Goal: Transaction & Acquisition: Purchase product/service

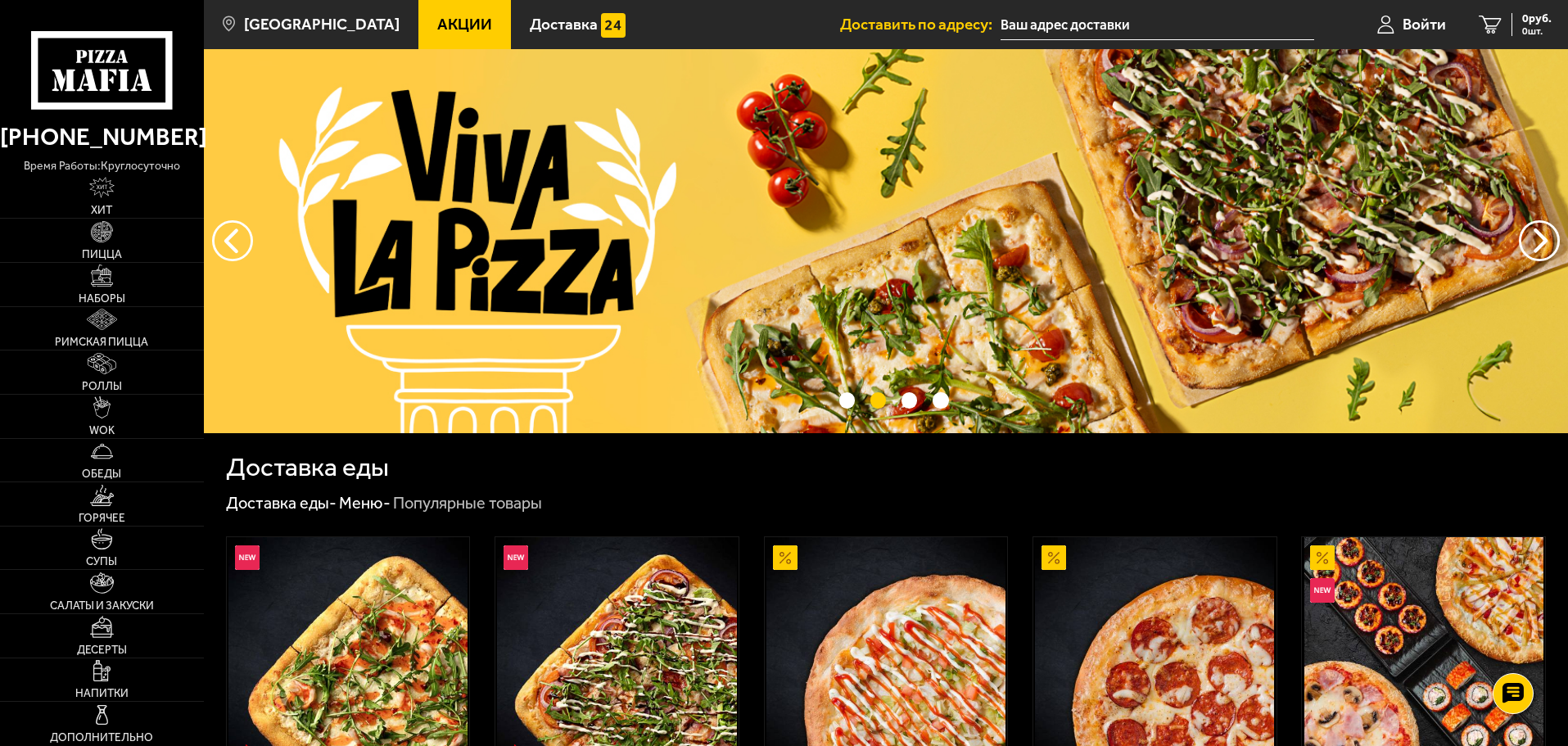
click at [506, 469] on div "Доставка еды" at bounding box center [886, 467] width 1320 height 26
click at [125, 247] on link "Пицца" at bounding box center [102, 240] width 204 height 43
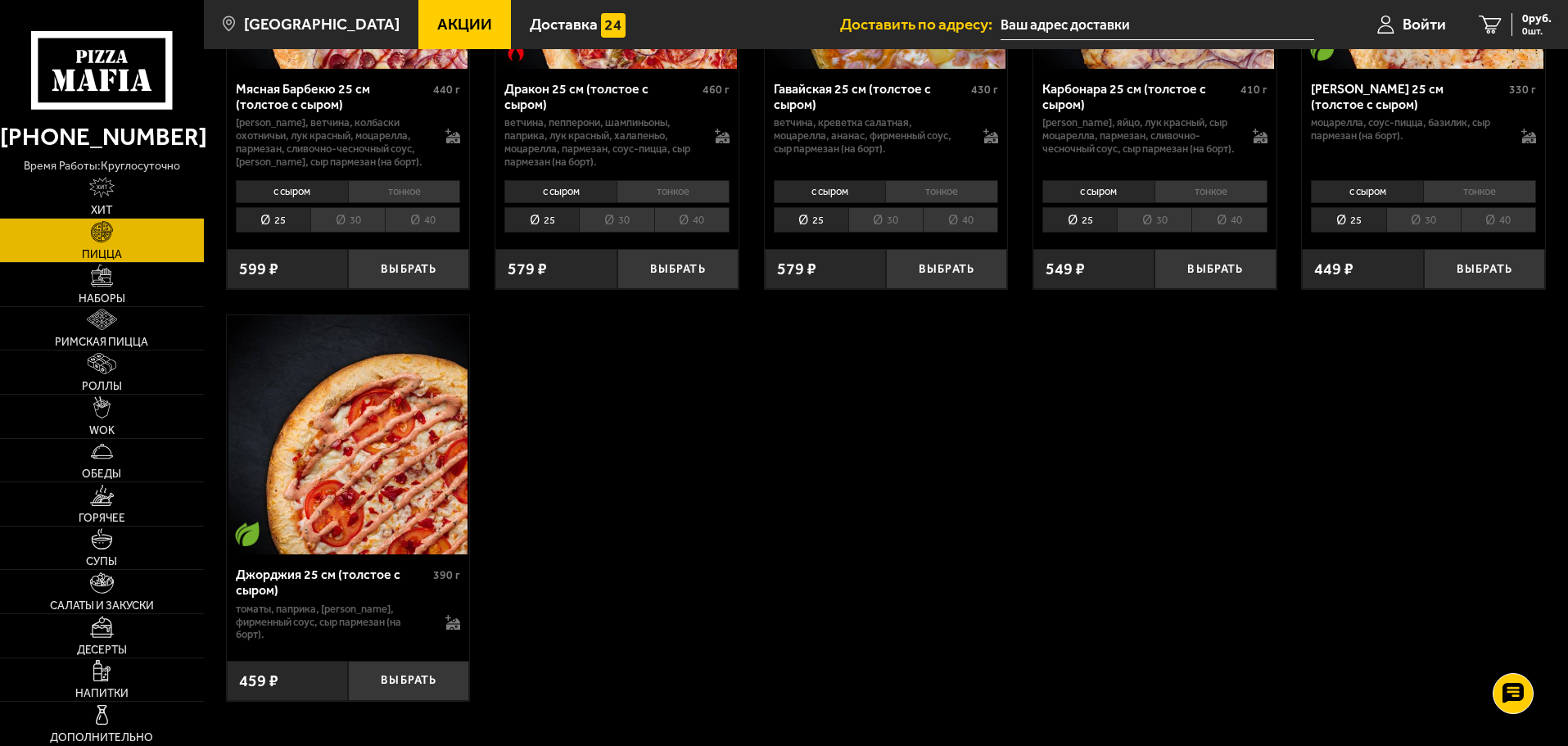
scroll to position [3521, 0]
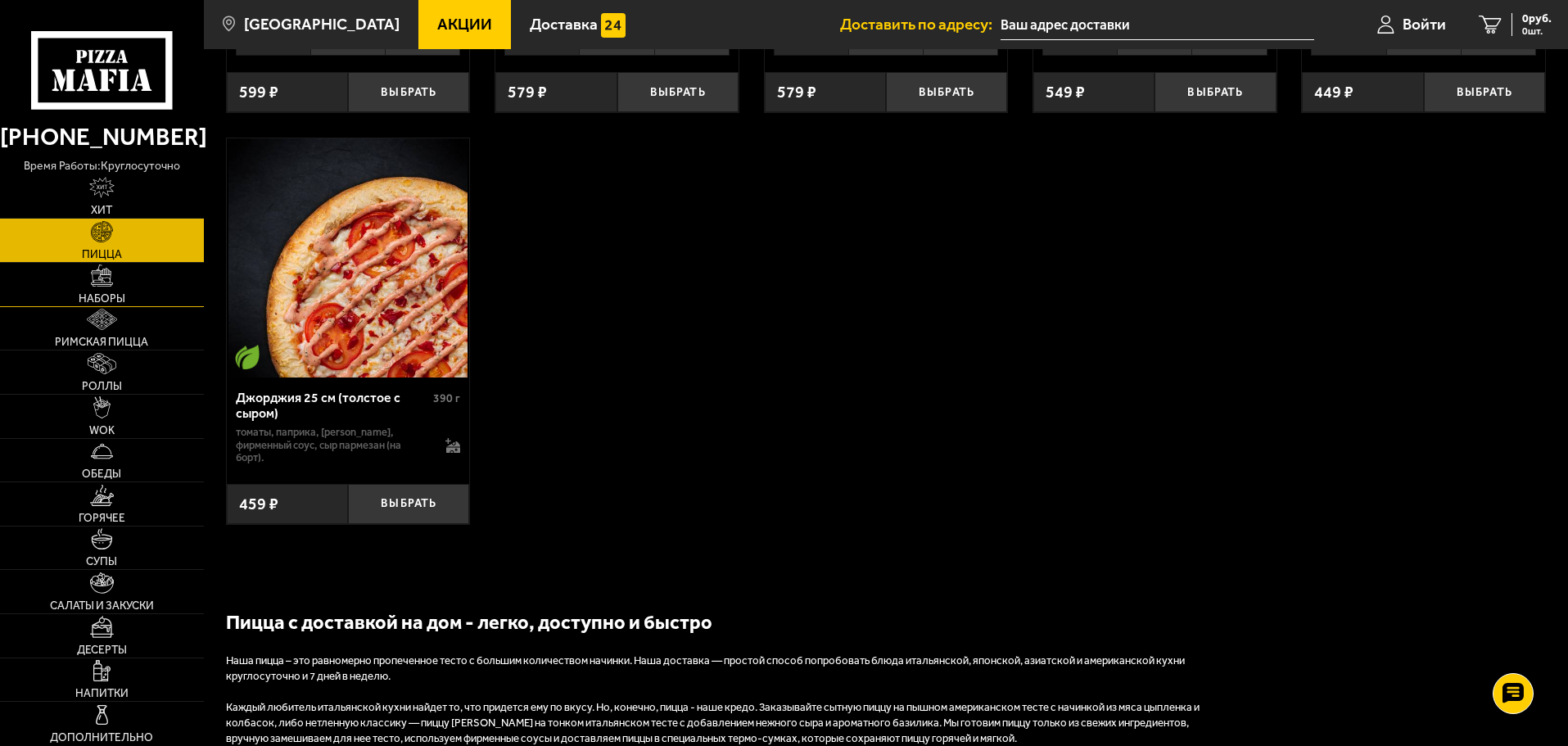
click at [138, 294] on link "Наборы" at bounding box center [102, 284] width 204 height 43
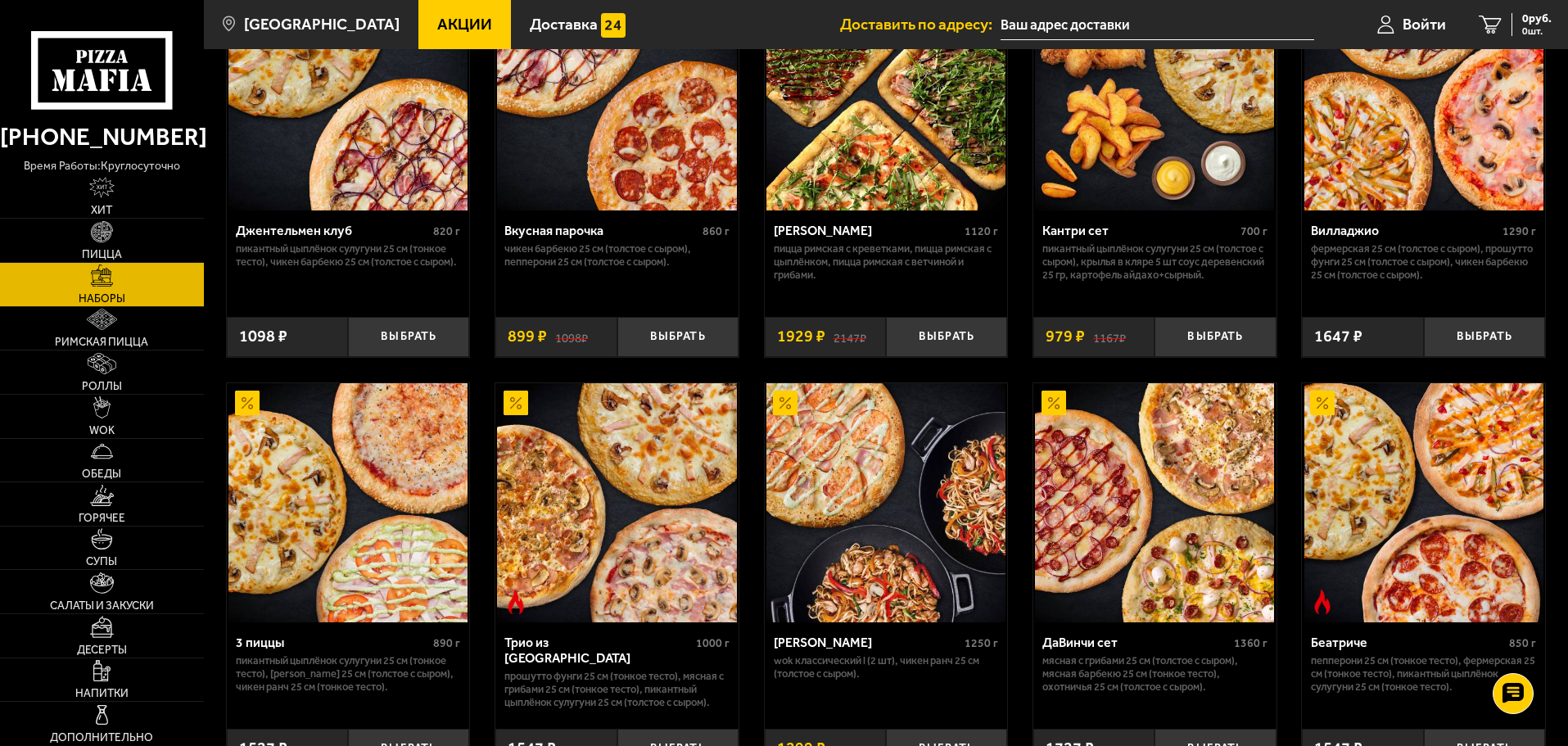
scroll to position [246, 0]
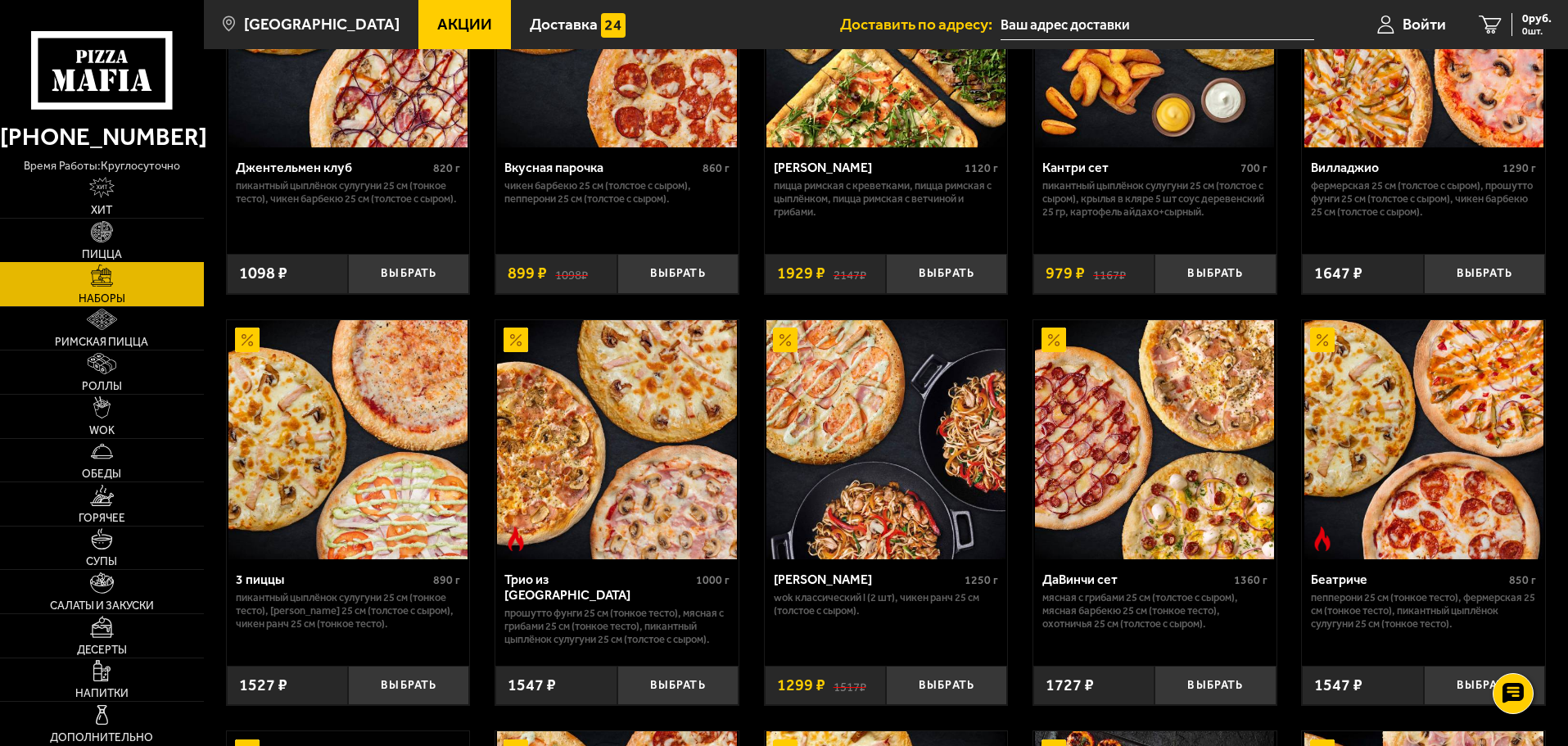
click at [119, 250] on span "Пицца" at bounding box center [102, 254] width 40 height 11
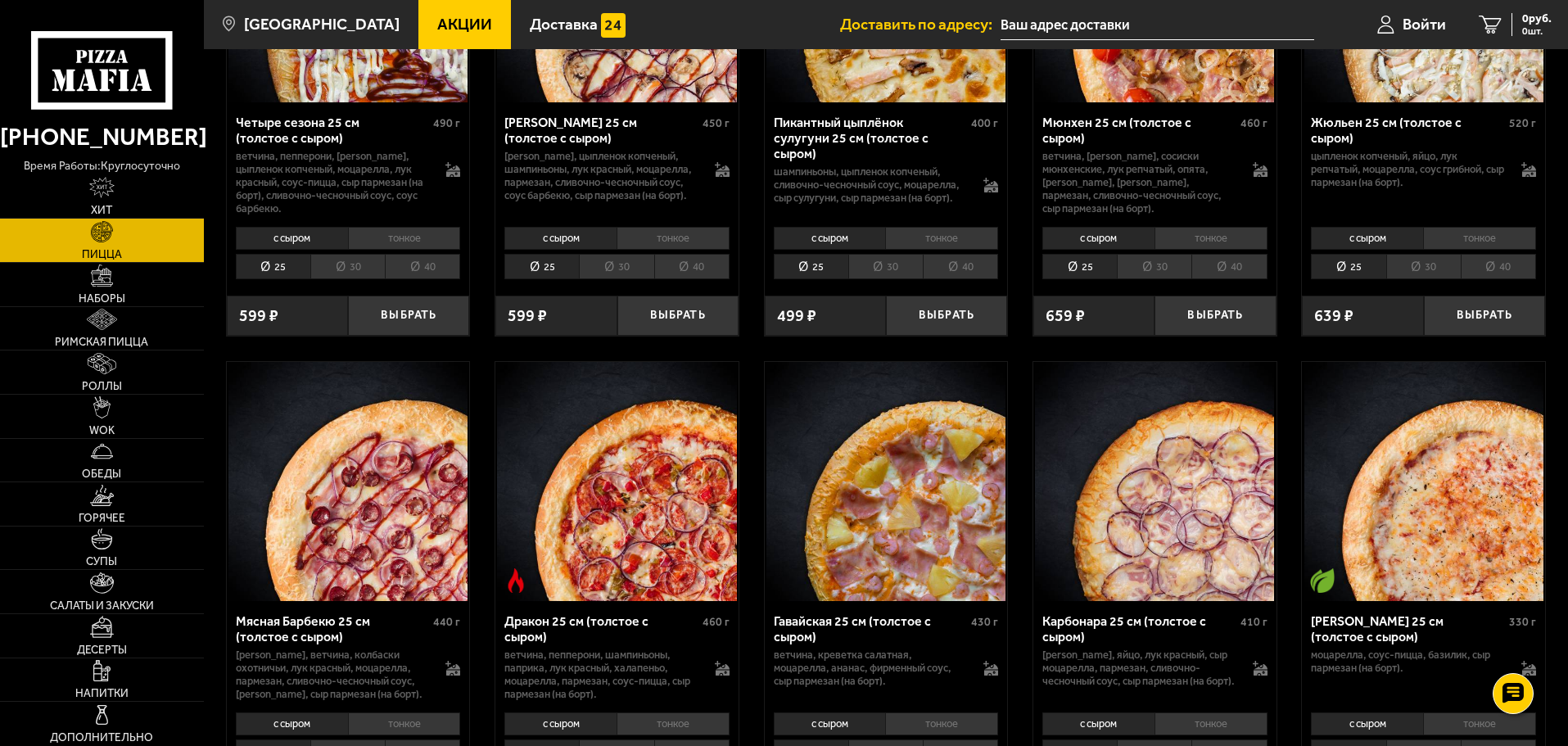
scroll to position [2865, 0]
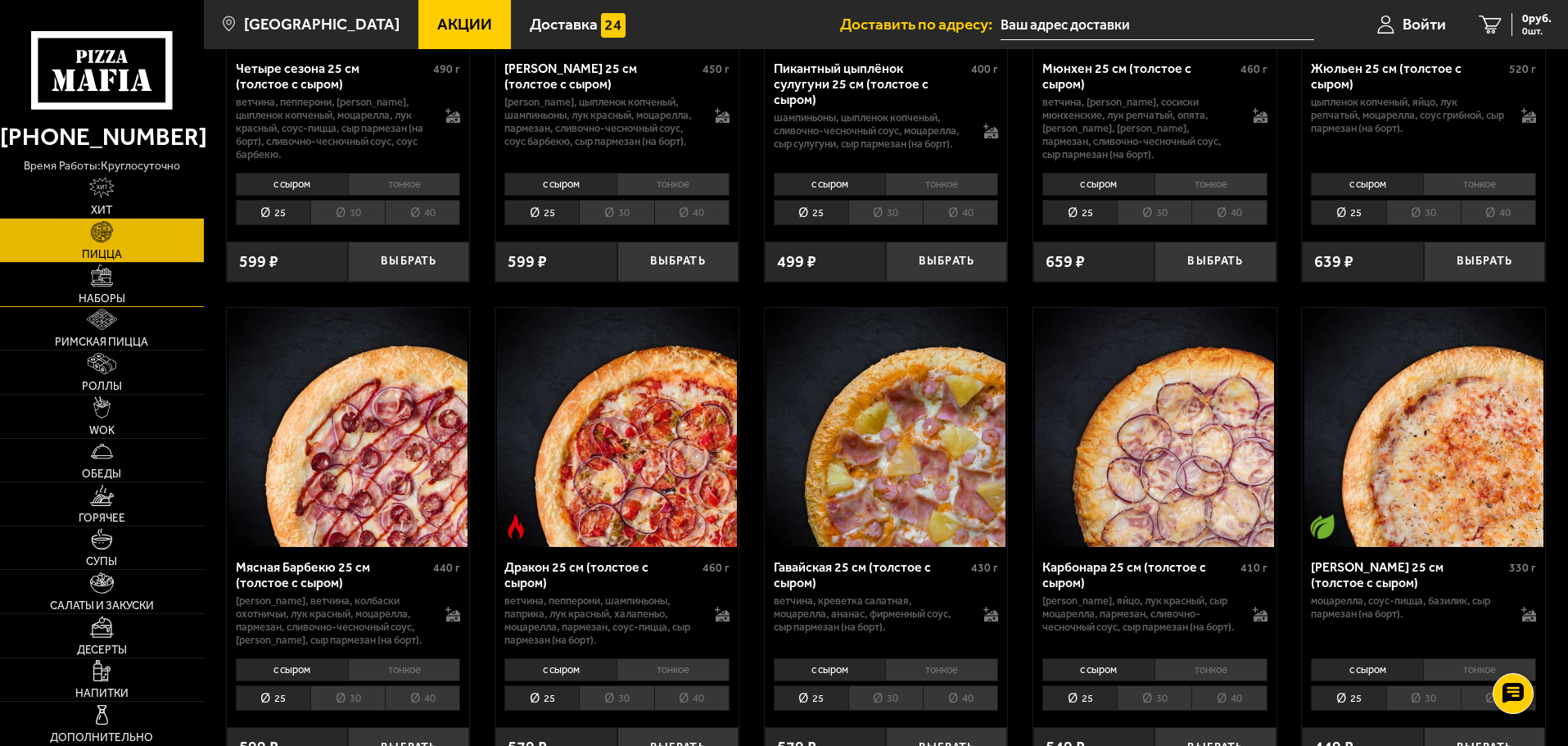
click at [113, 290] on link "Наборы" at bounding box center [102, 284] width 204 height 43
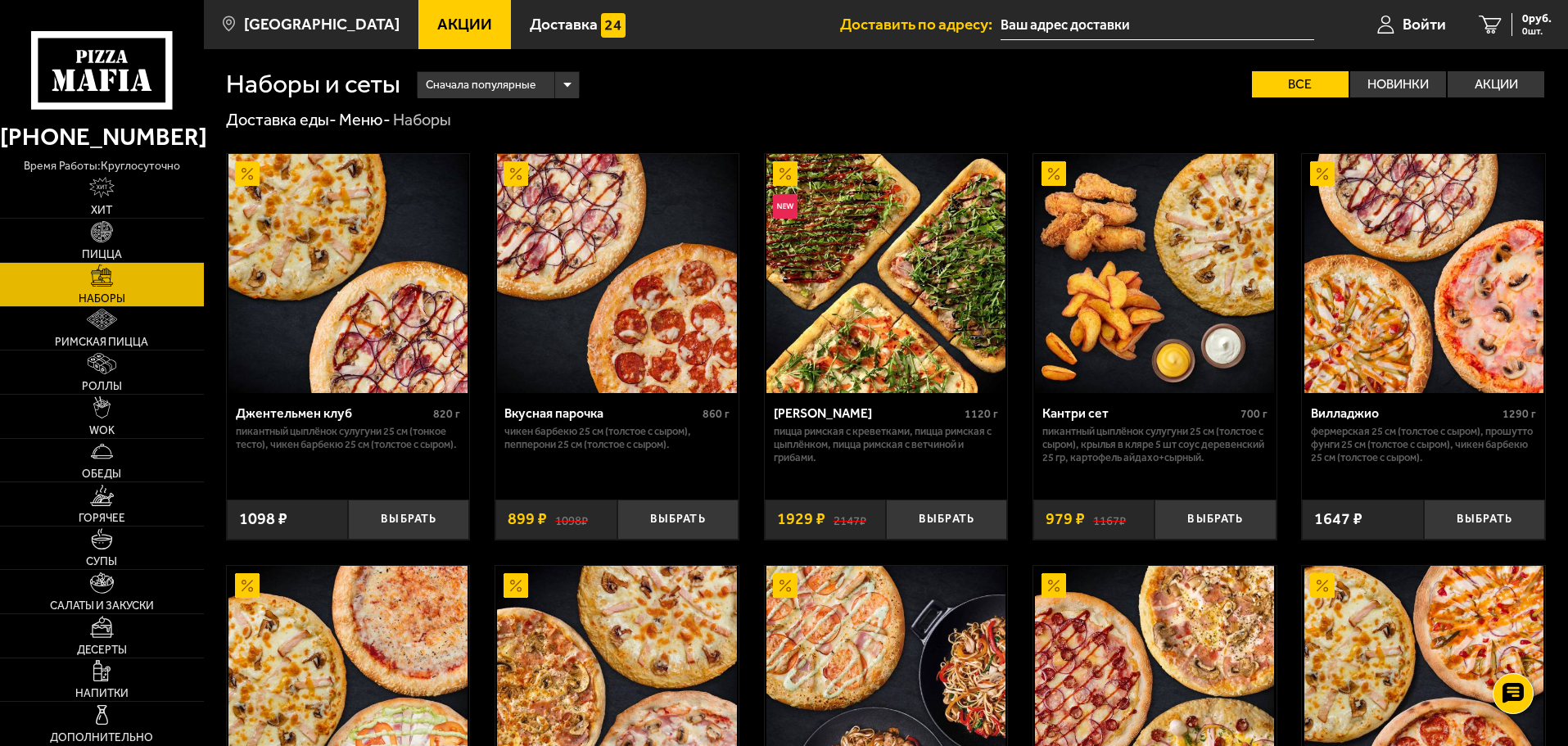
click at [1114, 349] on img at bounding box center [1155, 273] width 239 height 239
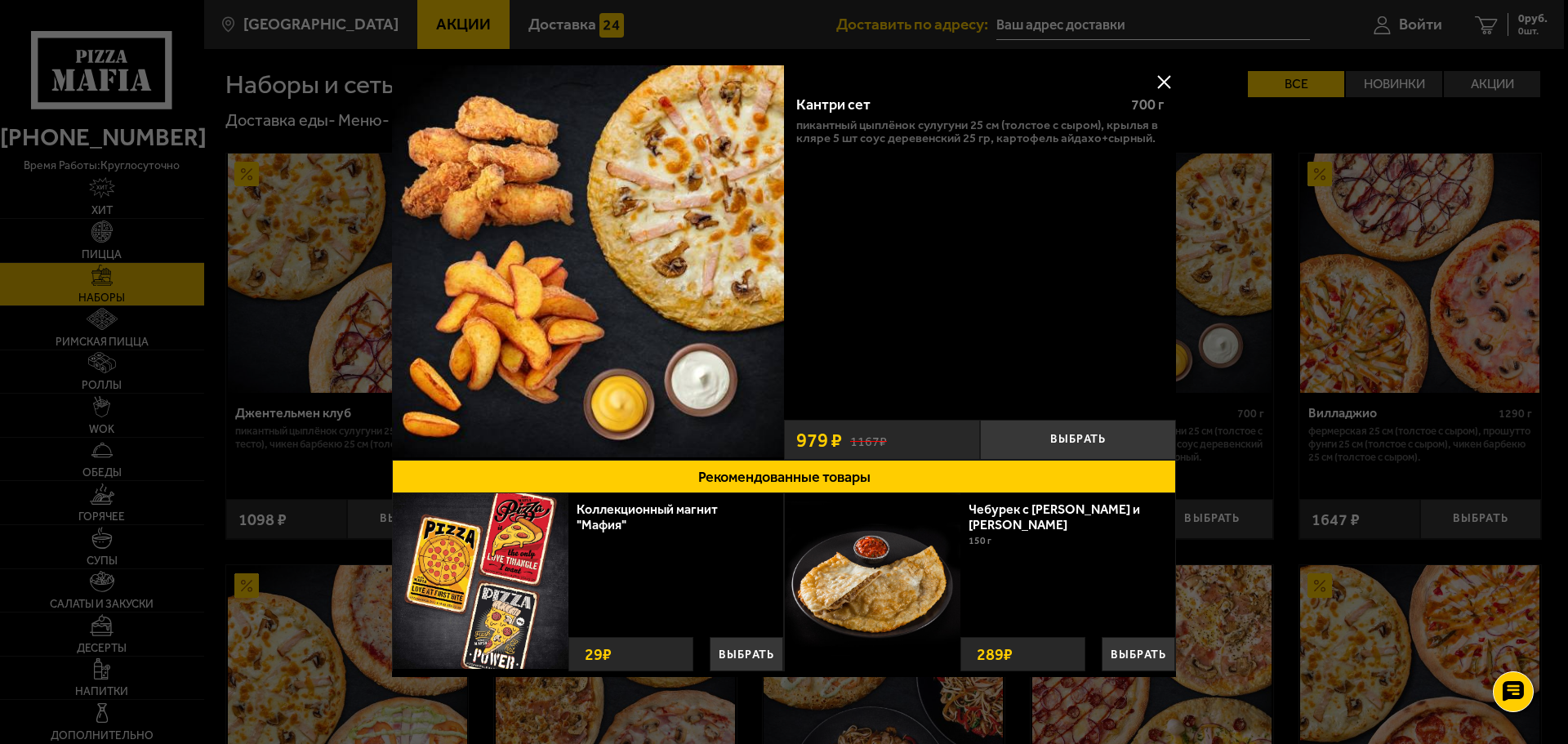
click at [1281, 479] on div at bounding box center [784, 372] width 1568 height 744
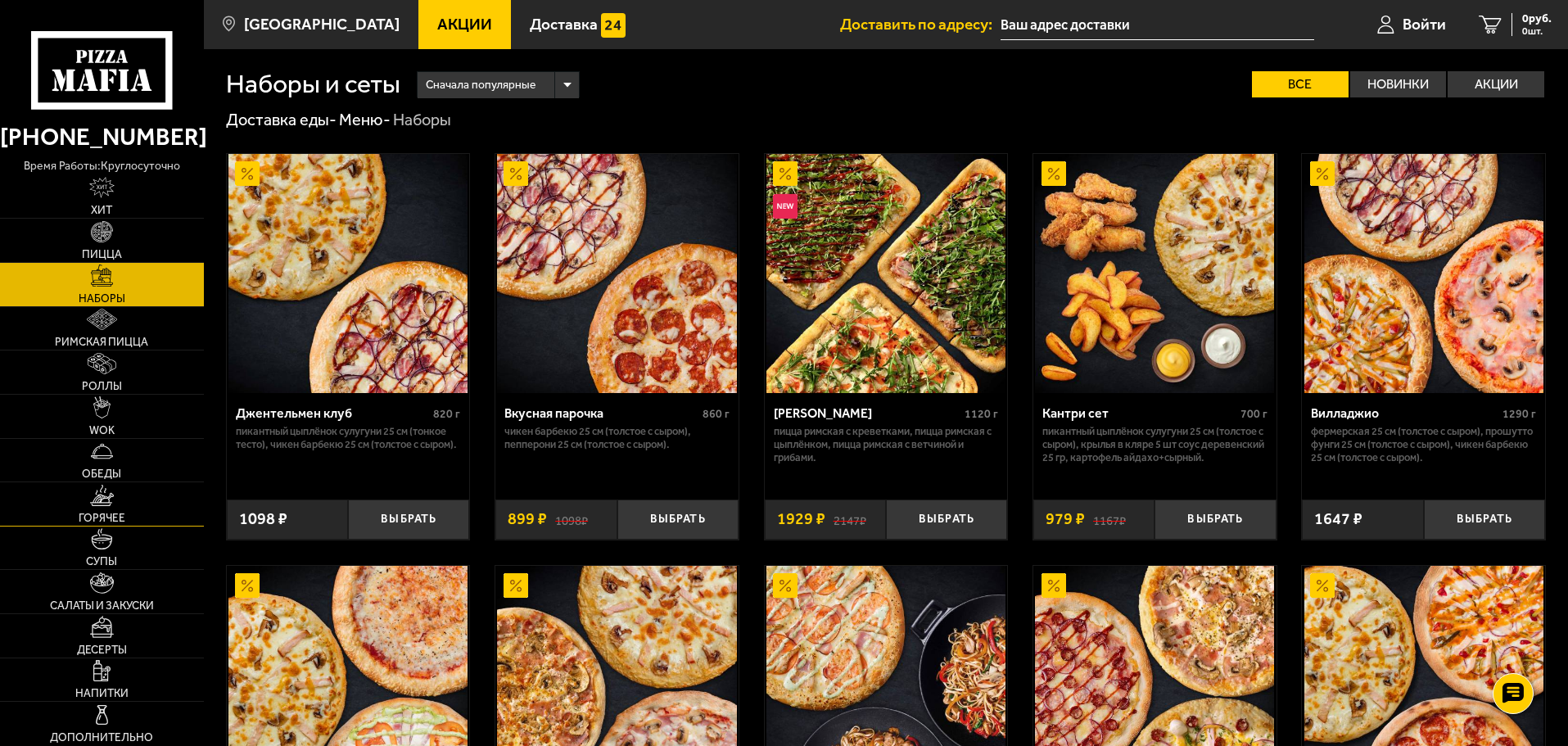
click at [117, 525] on link "Горячее" at bounding box center [102, 503] width 204 height 43
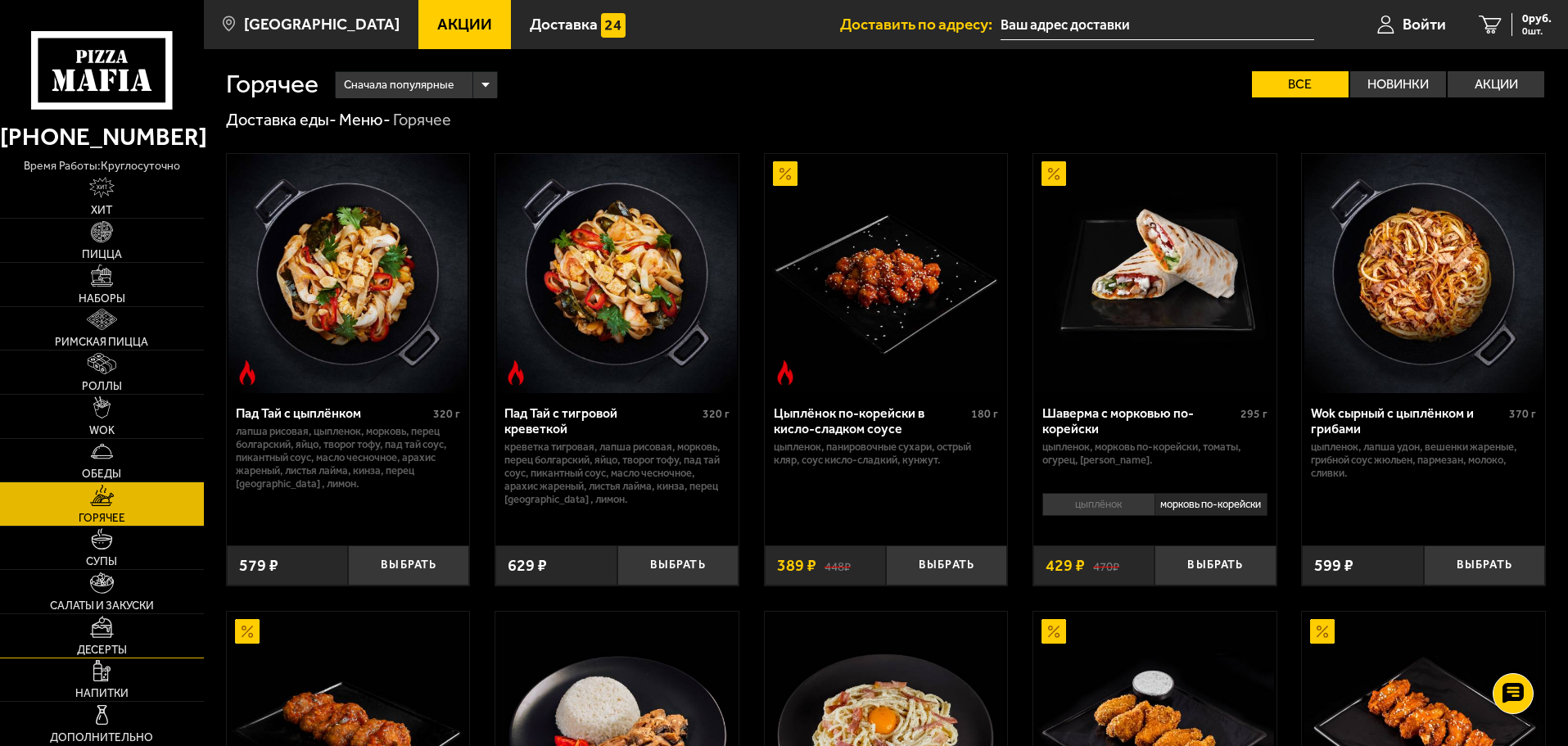
click at [110, 627] on img at bounding box center [101, 626] width 24 height 21
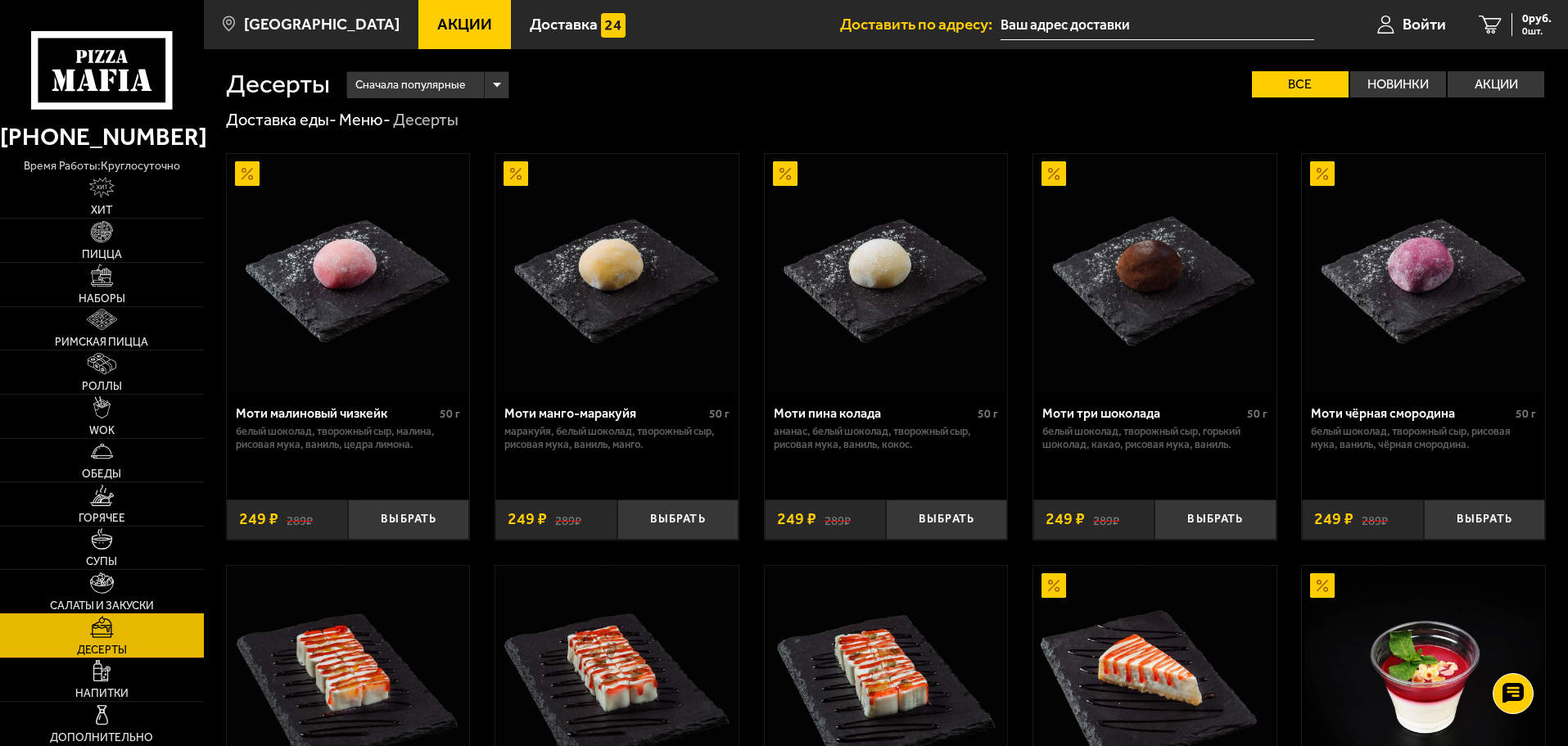
click at [120, 603] on span "Салаты и закуски" at bounding box center [102, 605] width 104 height 11
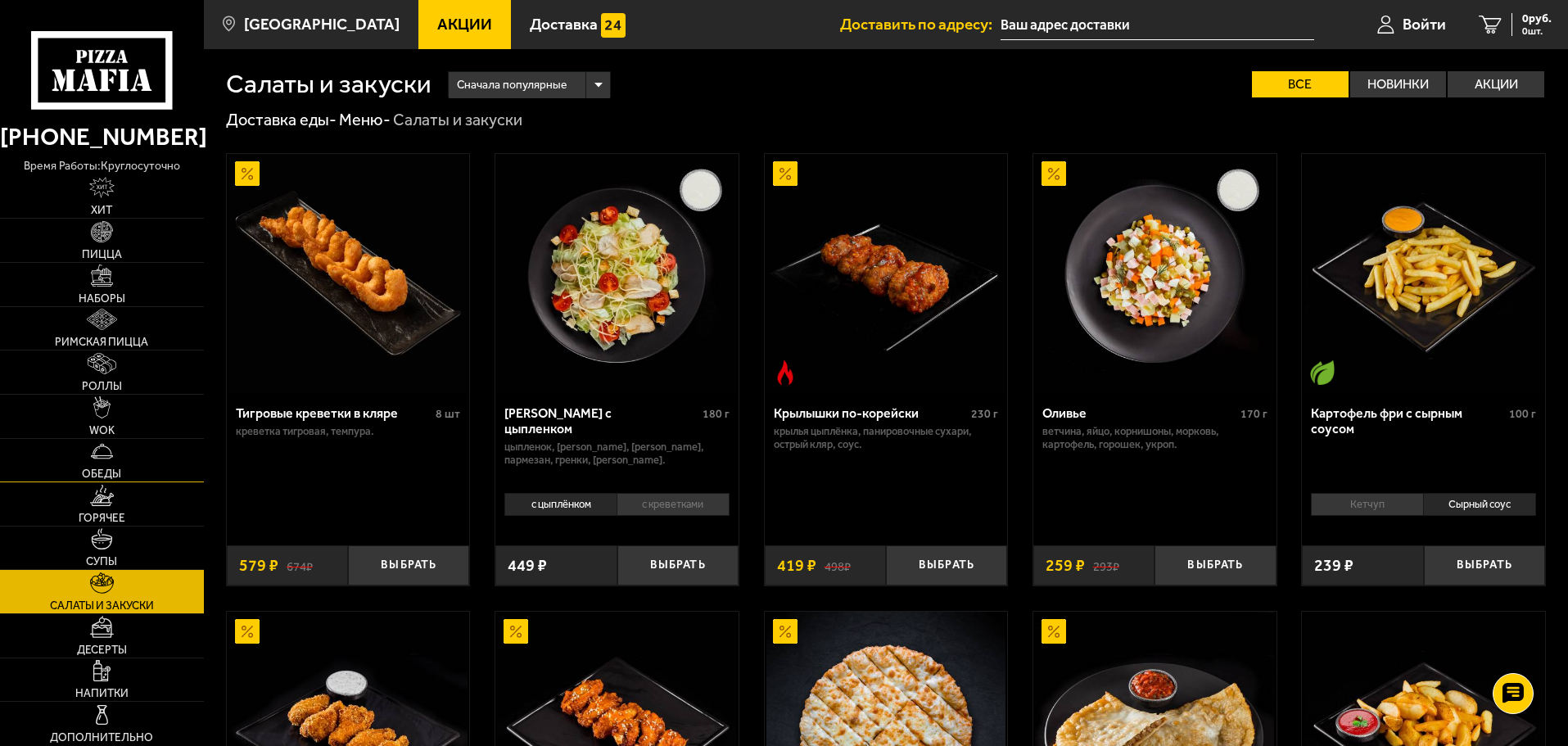
click at [144, 451] on link "Обеды" at bounding box center [102, 460] width 204 height 43
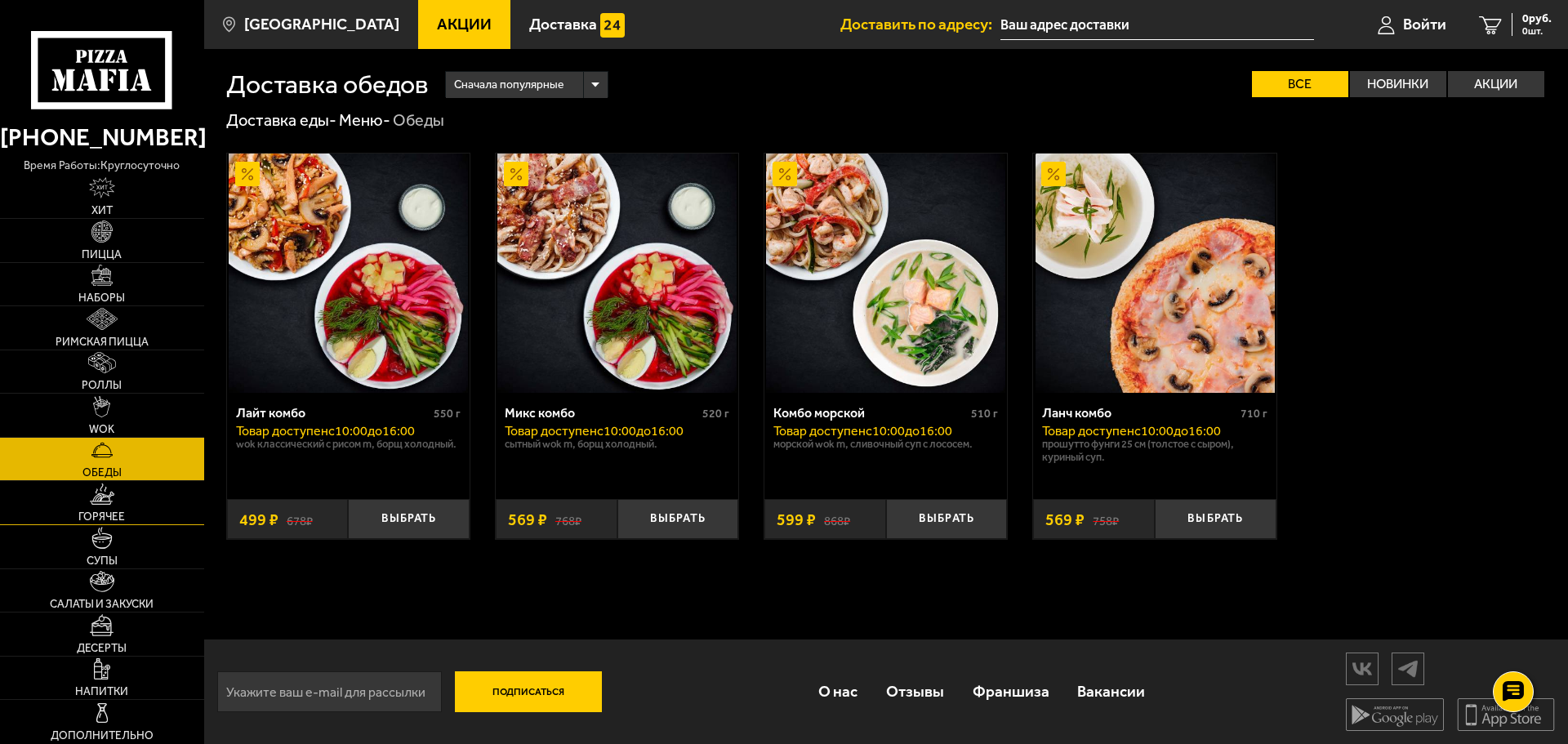
click at [94, 518] on span "Горячее" at bounding box center [101, 516] width 46 height 11
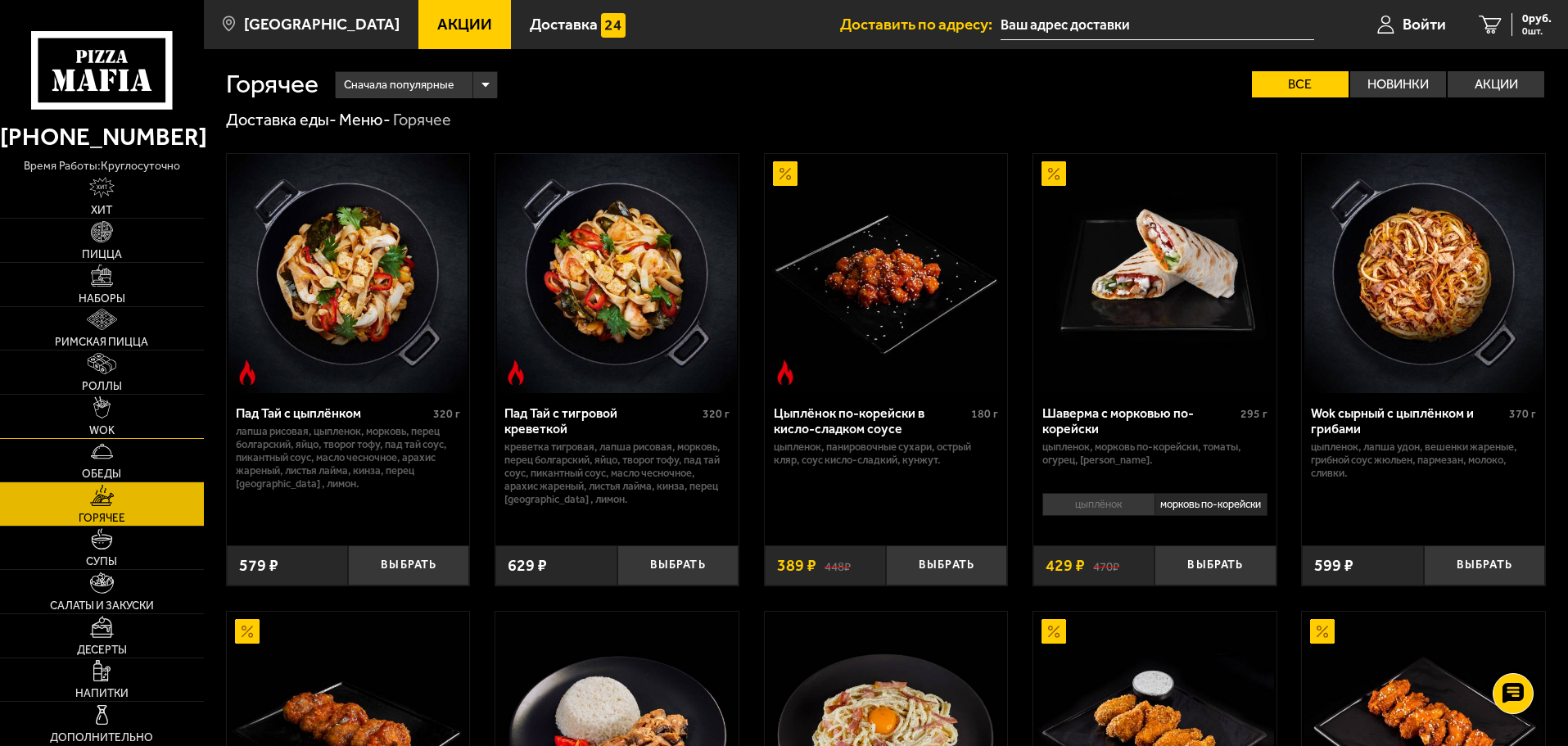
click at [125, 434] on link "WOK" at bounding box center [102, 416] width 204 height 43
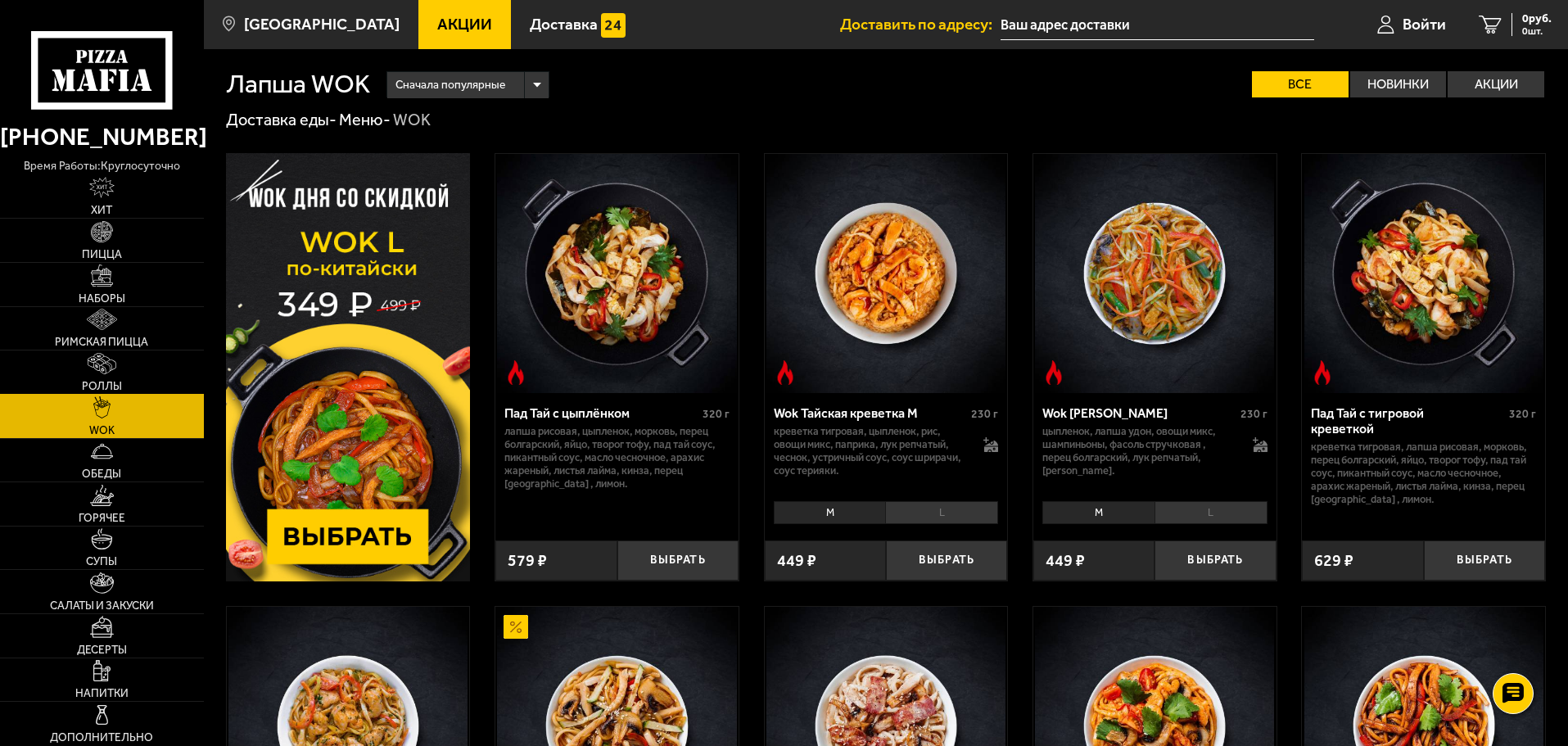
click at [128, 380] on link "Роллы" at bounding box center [102, 372] width 204 height 43
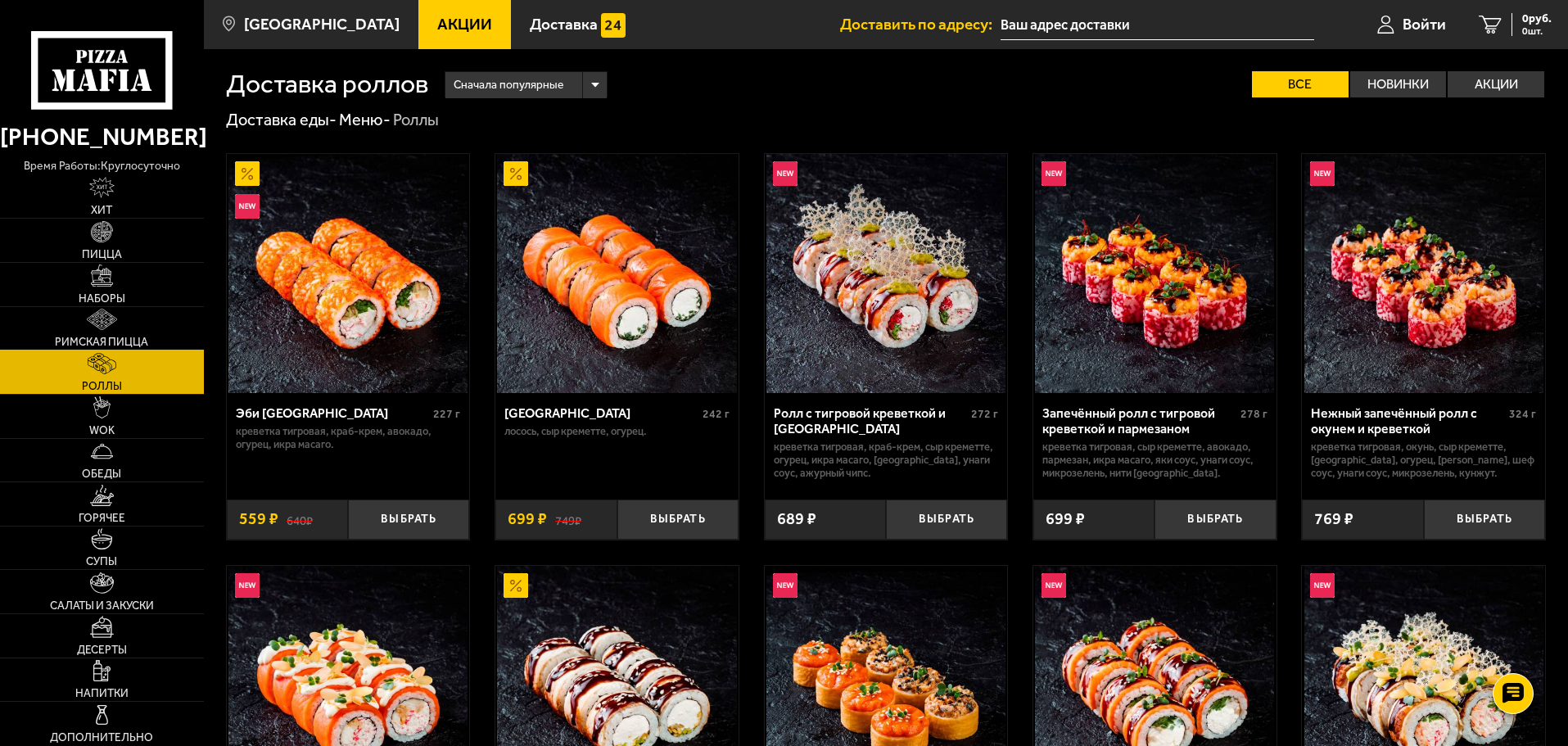
click at [135, 332] on link "Римская пицца" at bounding box center [102, 328] width 204 height 43
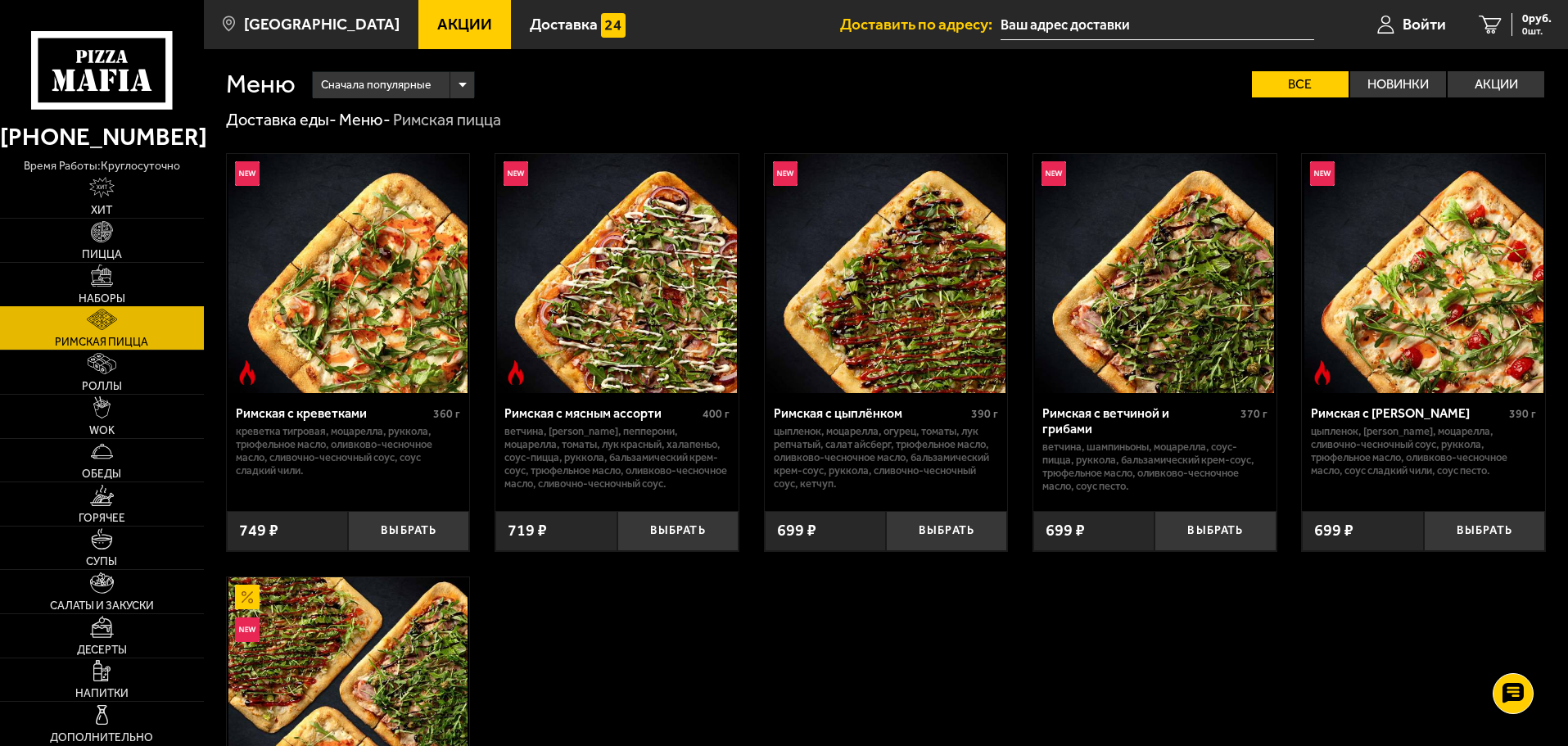
click at [134, 278] on link "Наборы" at bounding box center [102, 284] width 204 height 43
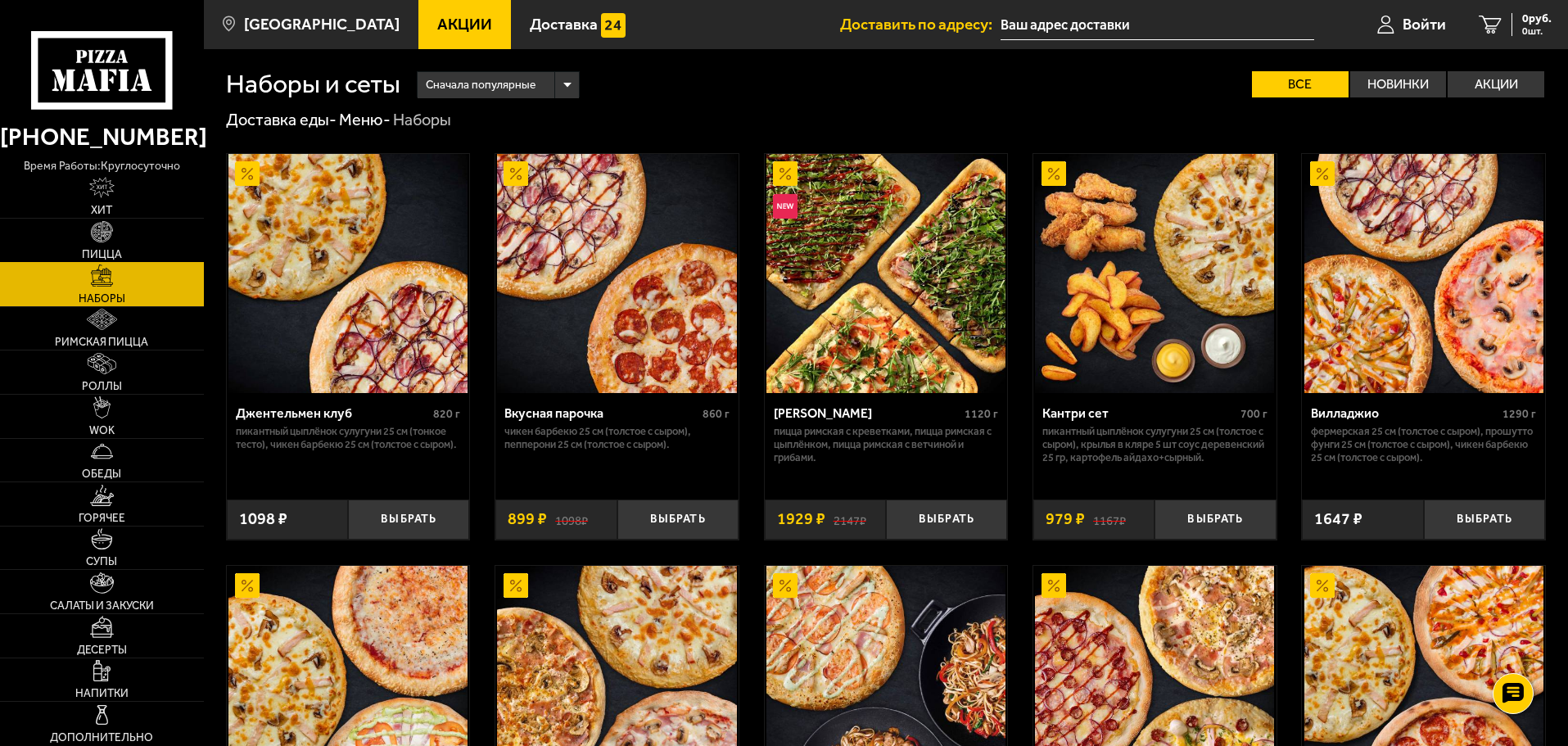
click at [131, 242] on link "Пицца" at bounding box center [102, 240] width 204 height 43
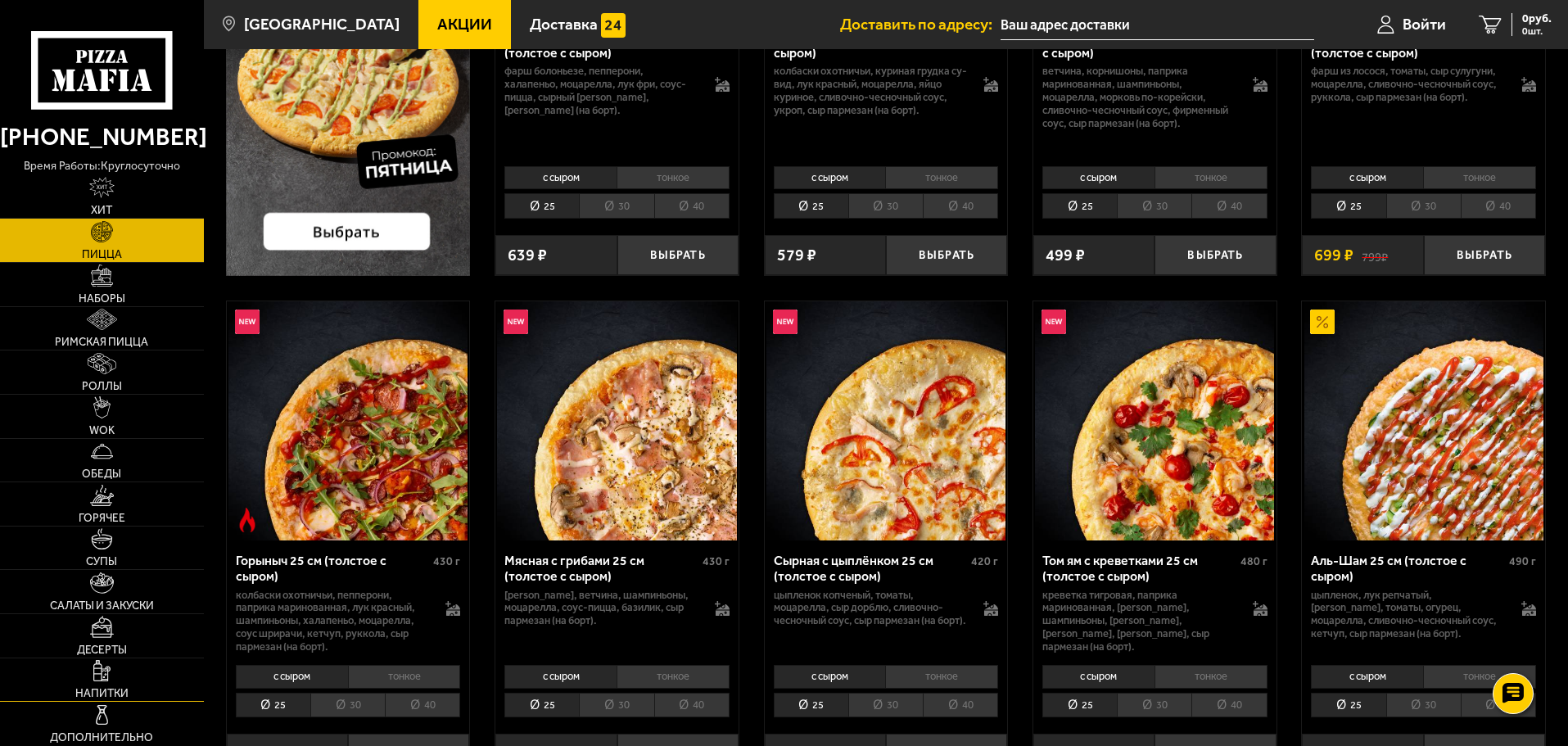
scroll to position [409, 0]
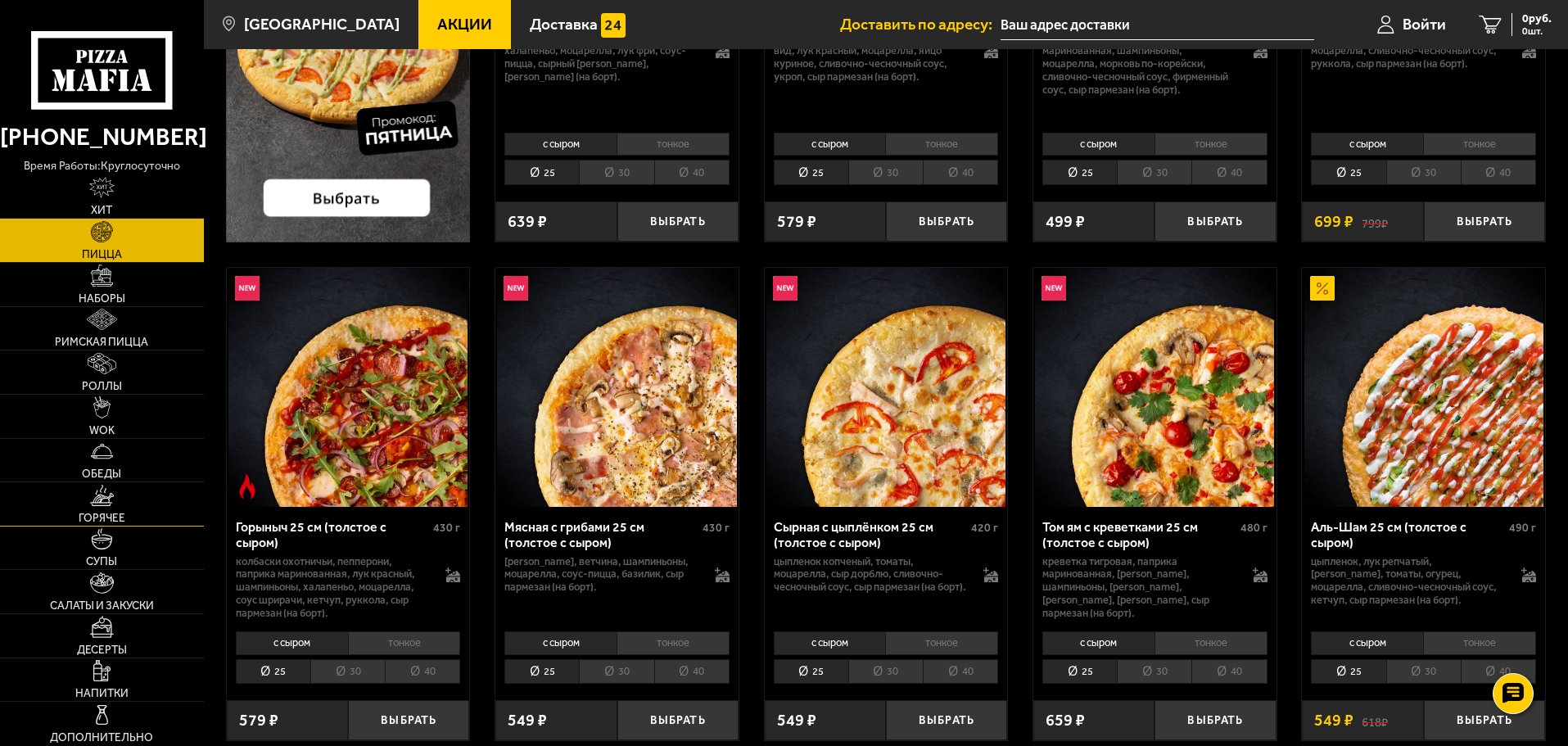
click at [130, 486] on link "Горячее" at bounding box center [102, 503] width 204 height 43
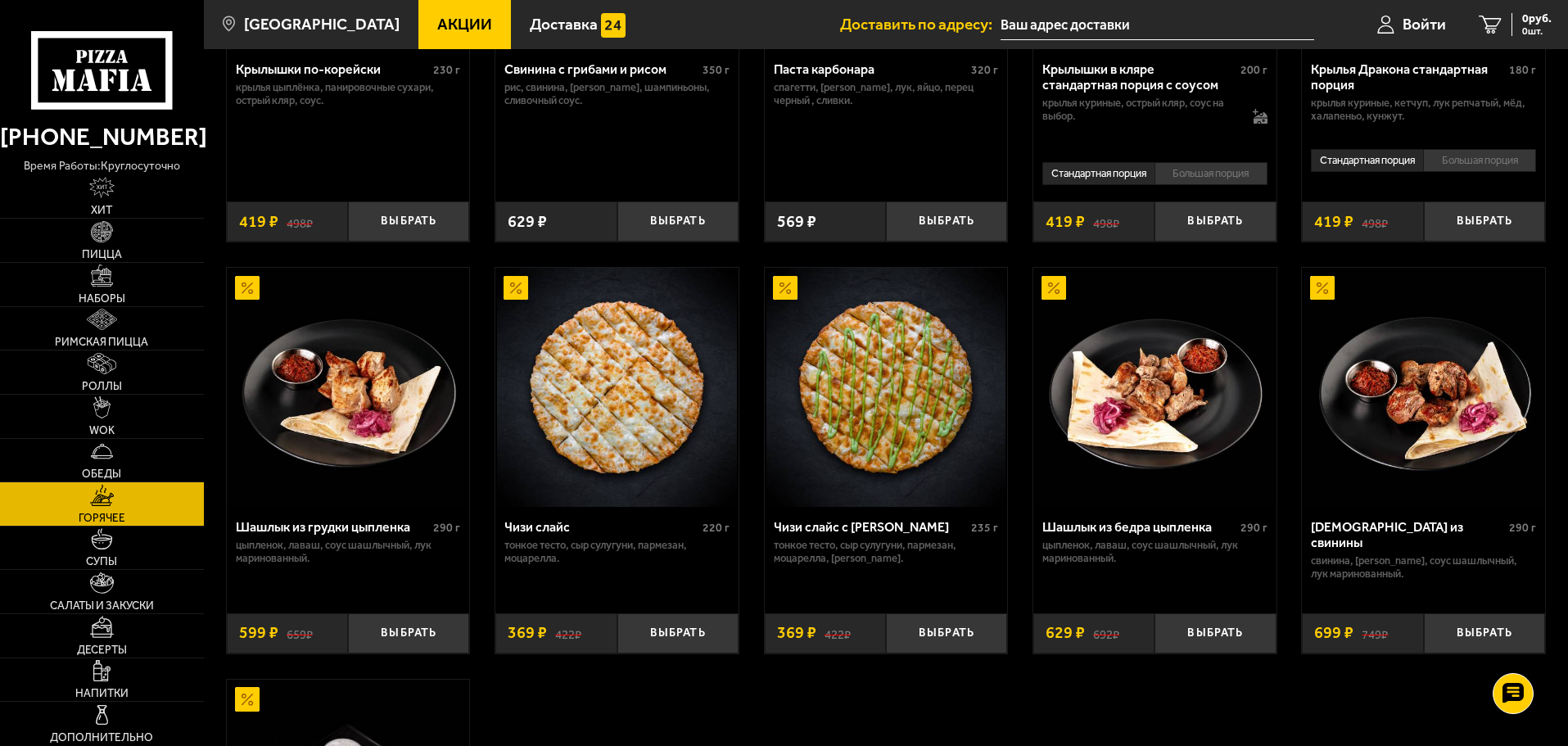
scroll to position [573, 0]
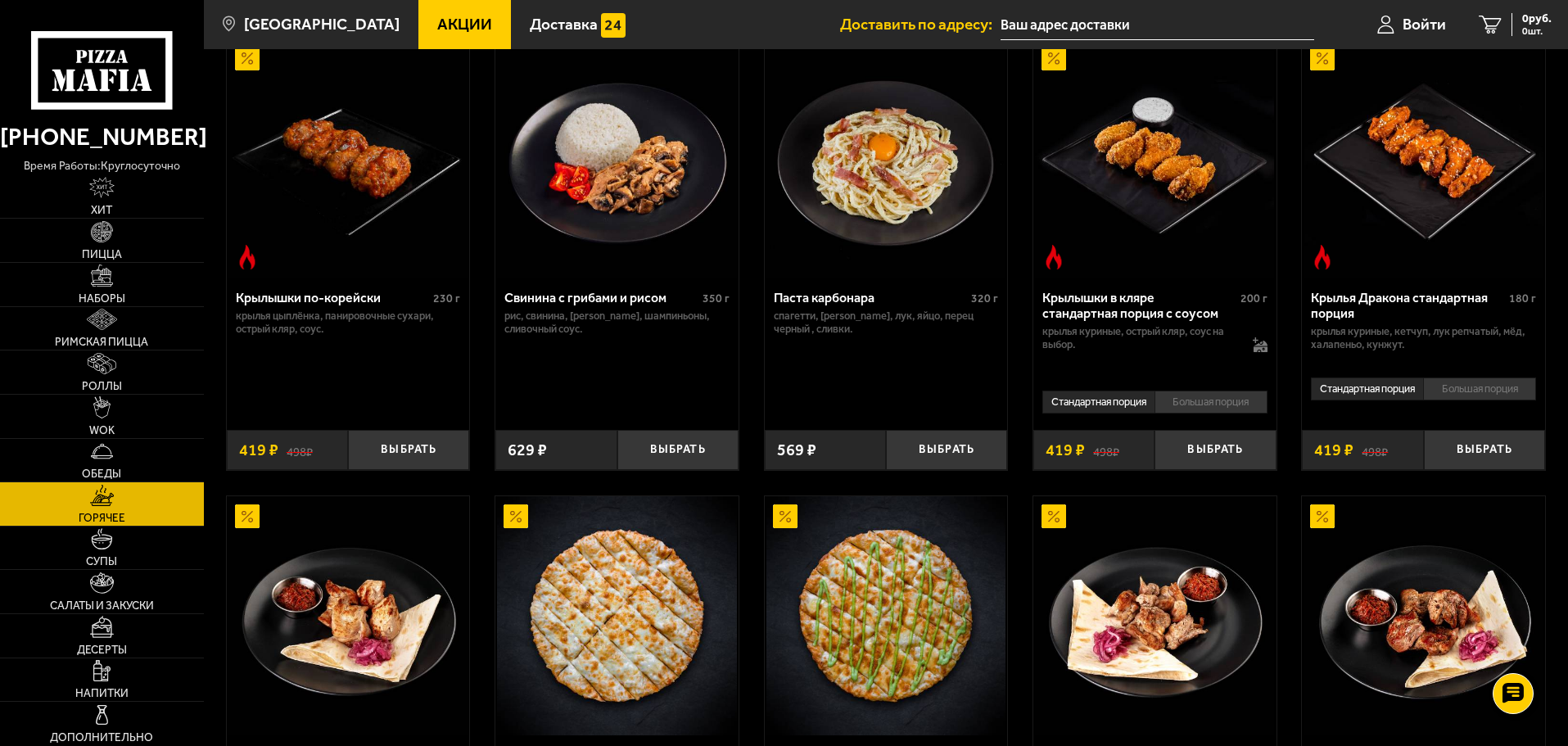
click at [1449, 401] on li "Большая порция" at bounding box center [1479, 389] width 113 height 23
click at [1395, 401] on li "Стандартная порция" at bounding box center [1368, 389] width 113 height 23
click at [1437, 400] on li "Большая порция" at bounding box center [1479, 389] width 113 height 23
click at [1362, 401] on li "Стандартная порция" at bounding box center [1368, 389] width 113 height 23
click at [1446, 401] on li "Большая порция" at bounding box center [1479, 389] width 113 height 23
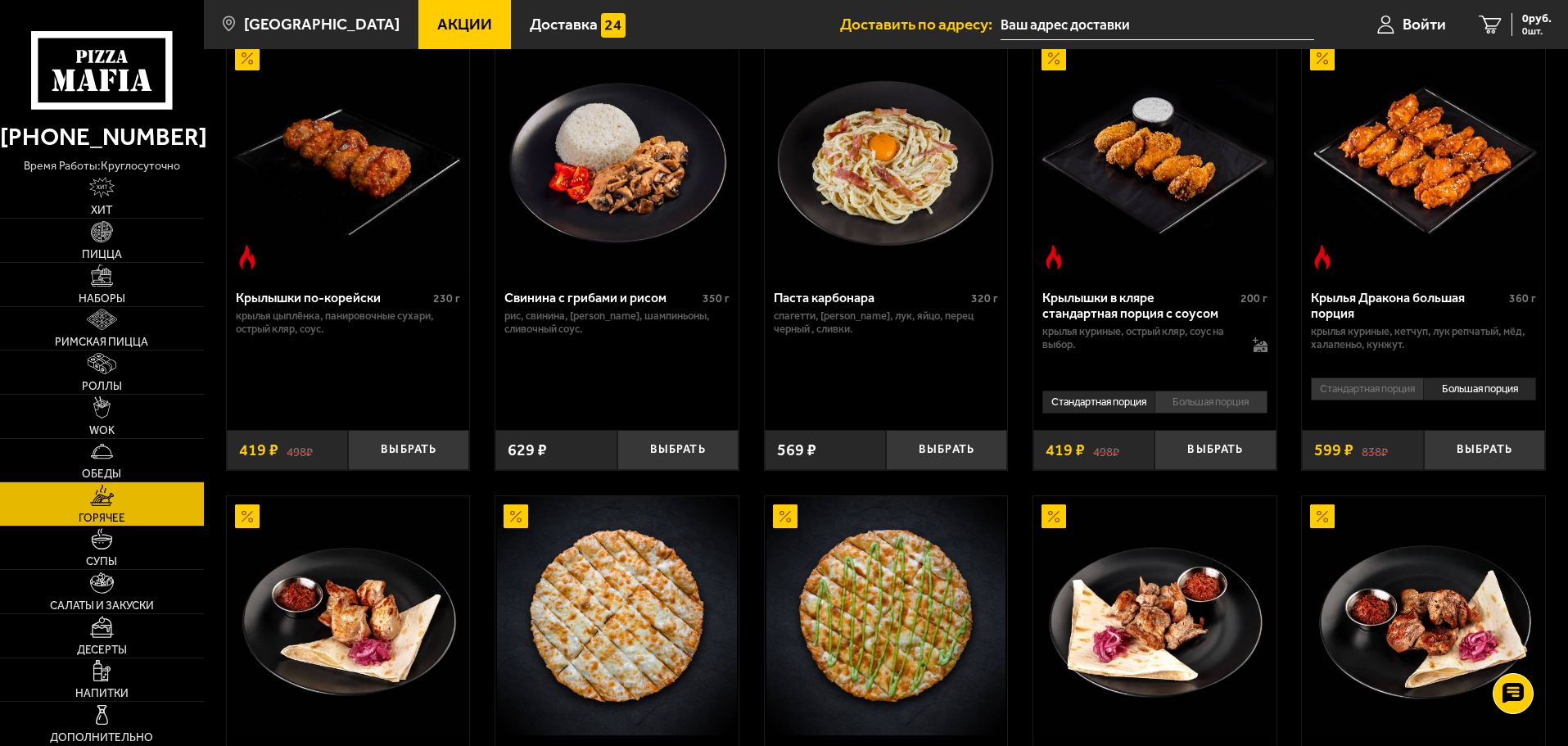
click at [1397, 400] on li "Стандартная порция" at bounding box center [1368, 389] width 113 height 23
click at [1465, 398] on li "Большая порция" at bounding box center [1479, 389] width 113 height 23
click at [1392, 394] on li "Стандартная порция" at bounding box center [1368, 389] width 113 height 23
click at [1441, 391] on li "Большая порция" at bounding box center [1479, 389] width 113 height 23
click at [1390, 391] on li "Стандартная порция" at bounding box center [1368, 389] width 113 height 23
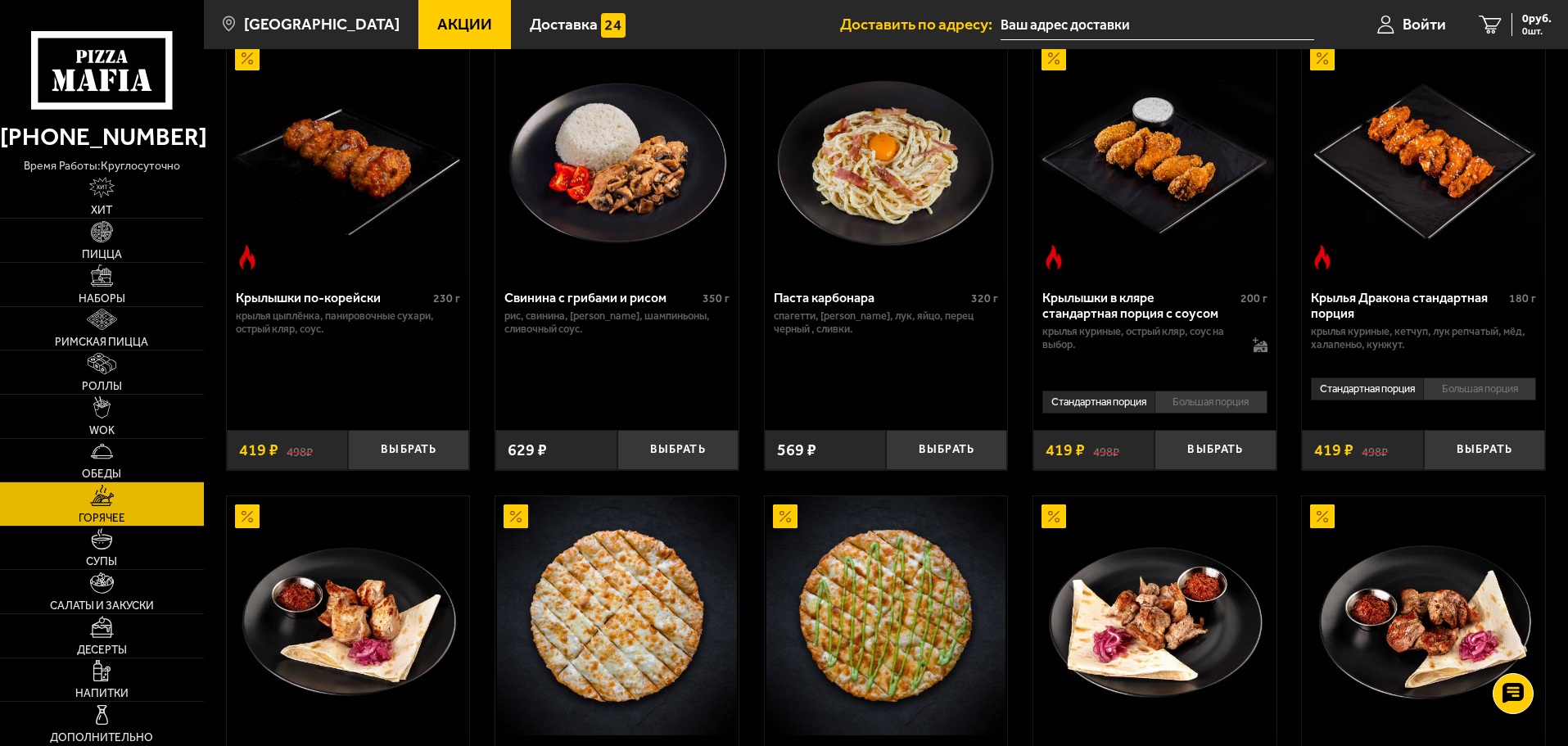
click at [1463, 390] on li "Большая порция" at bounding box center [1479, 389] width 113 height 23
click at [1361, 395] on li "Стандартная порция" at bounding box center [1368, 389] width 113 height 23
click at [1482, 390] on li "Большая порция" at bounding box center [1479, 389] width 113 height 23
click at [1394, 391] on li "Стандартная порция" at bounding box center [1368, 389] width 113 height 23
click at [109, 279] on img at bounding box center [101, 275] width 21 height 21
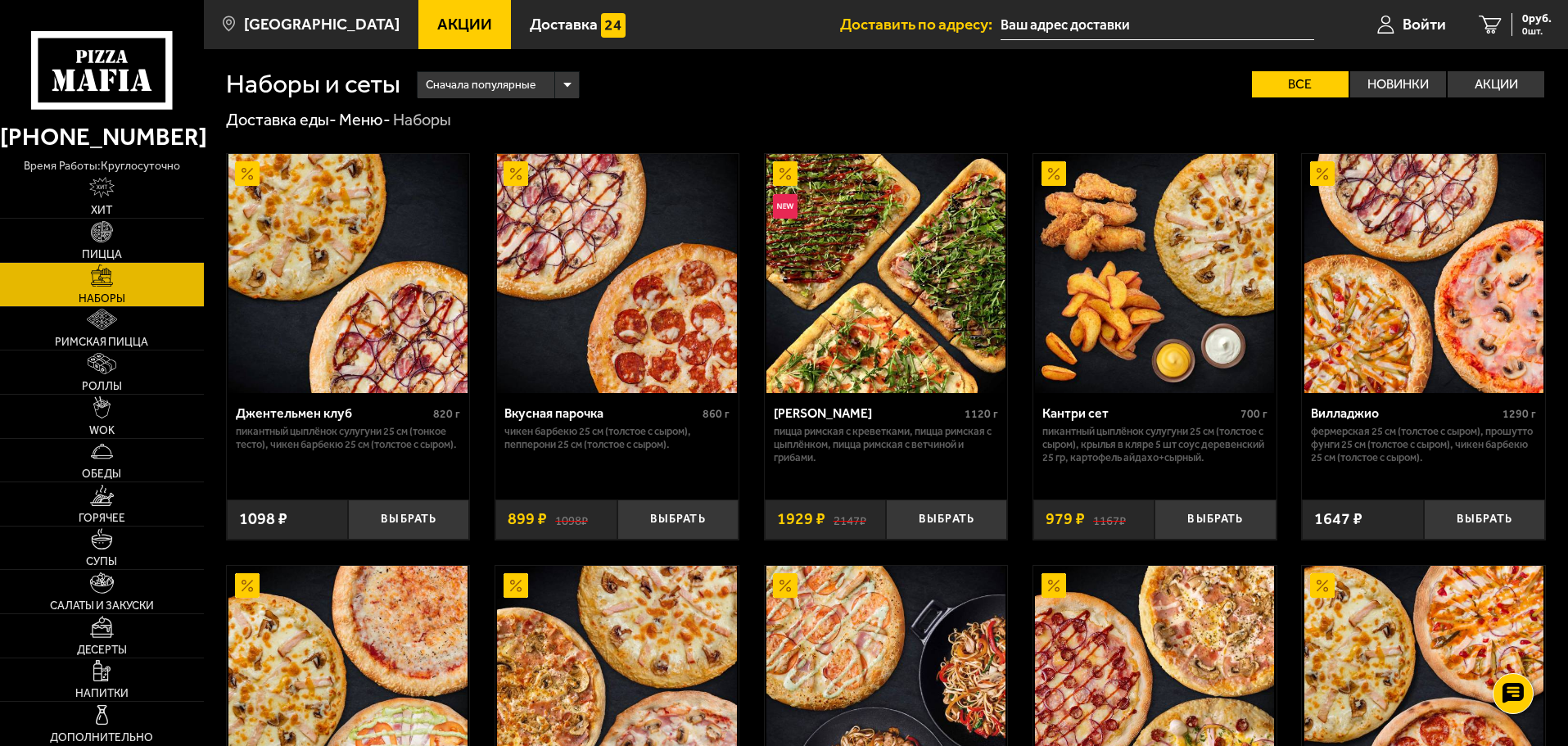
click at [864, 328] on img at bounding box center [886, 273] width 239 height 239
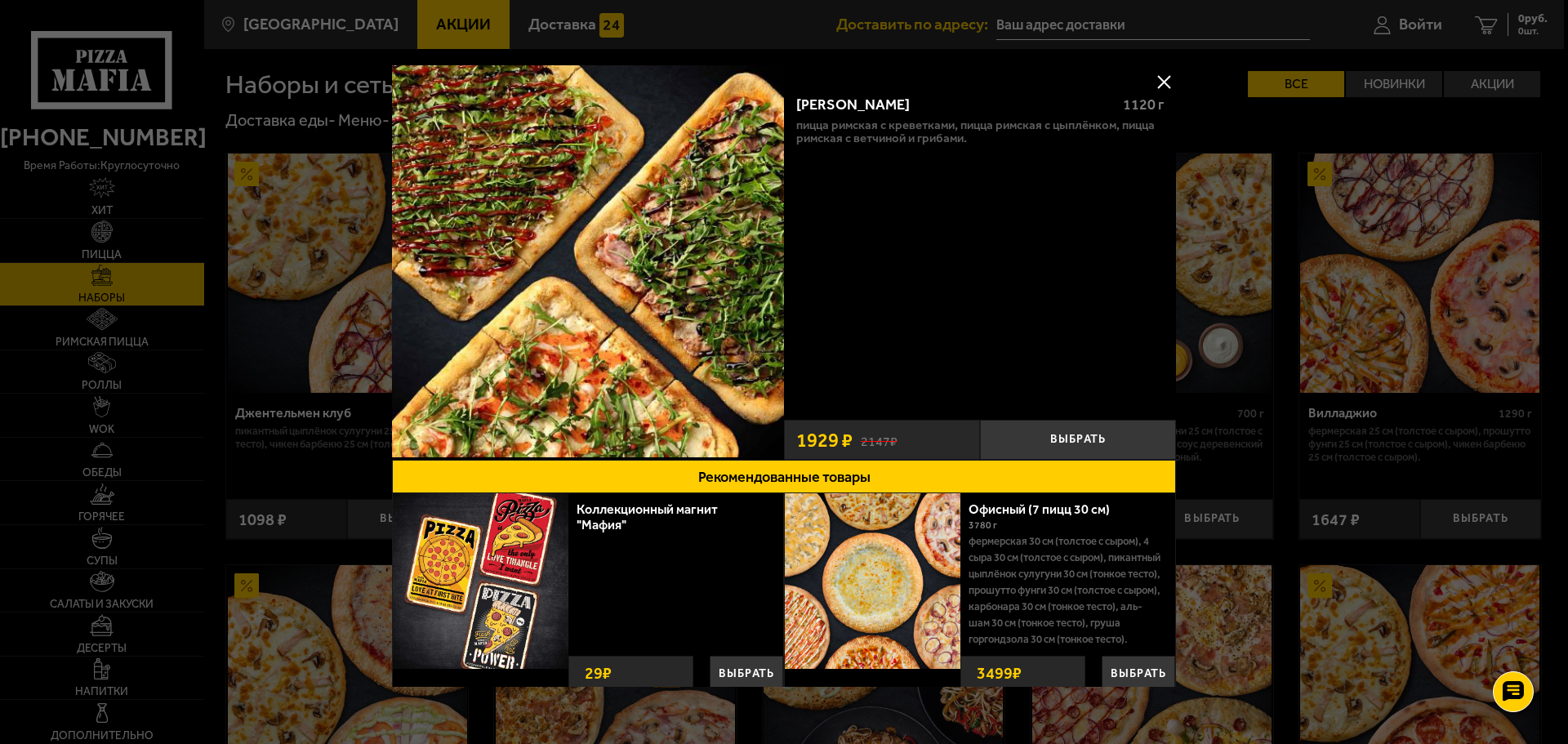
click at [1355, 582] on div at bounding box center [784, 372] width 1568 height 744
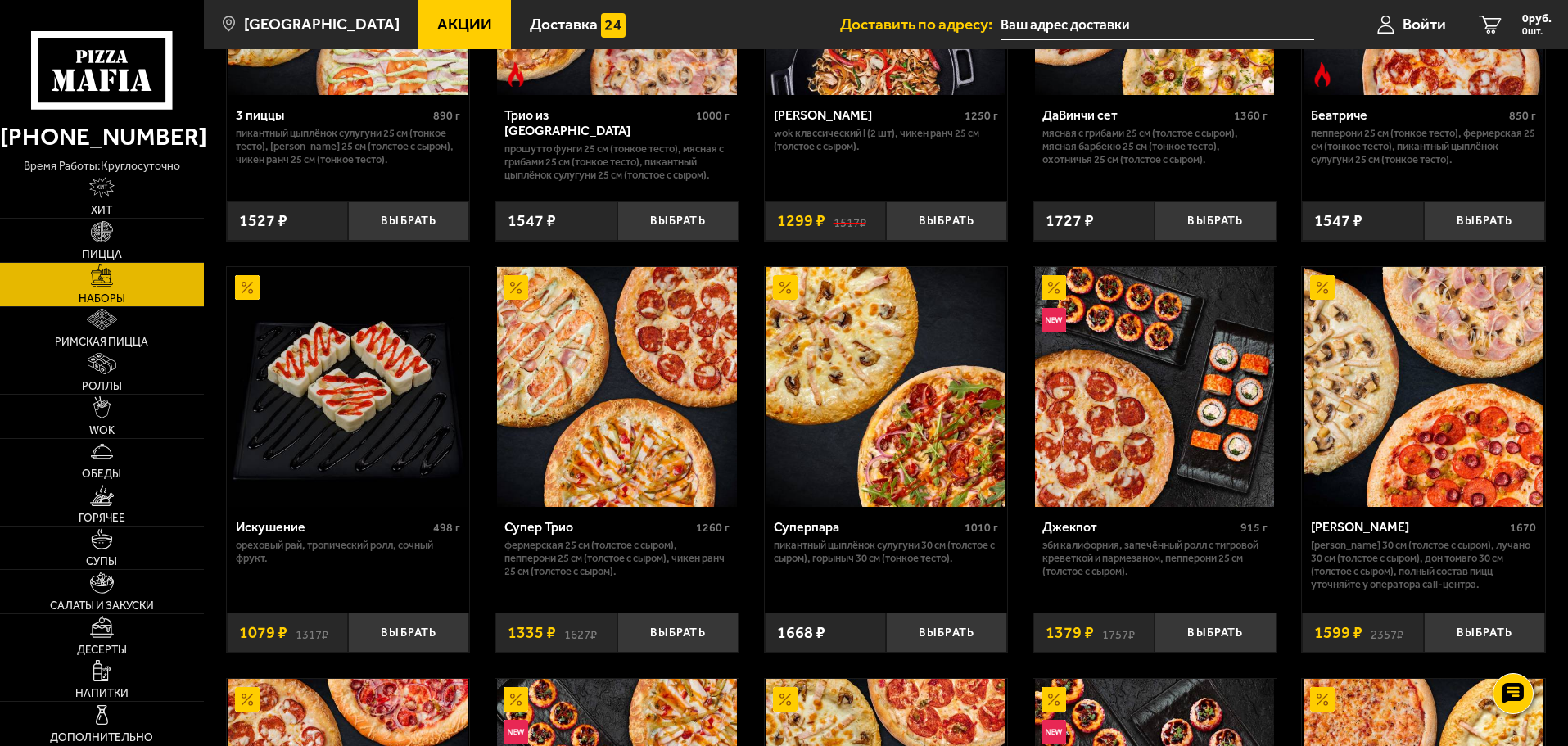
scroll to position [737, 0]
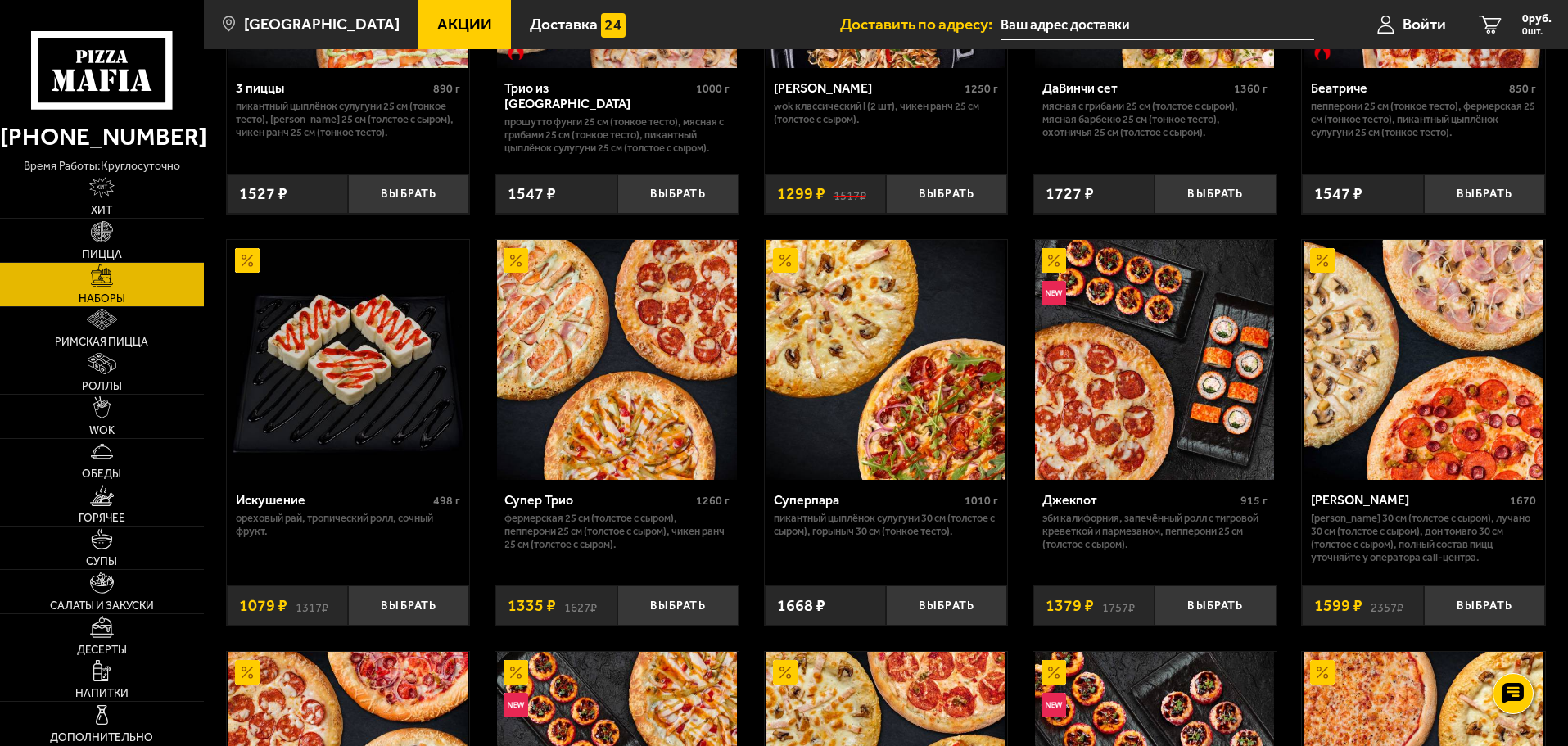
click at [575, 387] on img at bounding box center [617, 359] width 239 height 239
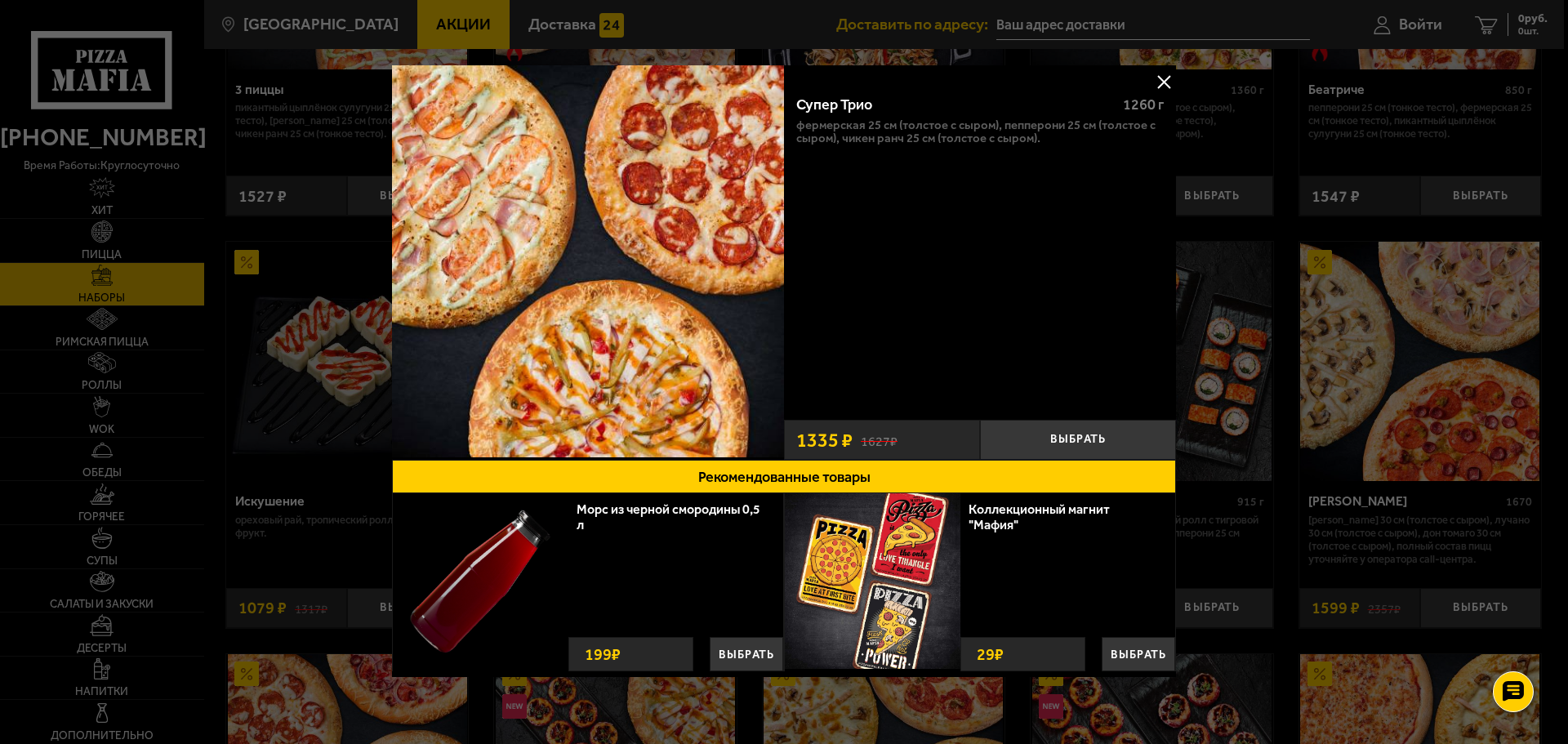
click at [1431, 372] on div at bounding box center [784, 372] width 1568 height 744
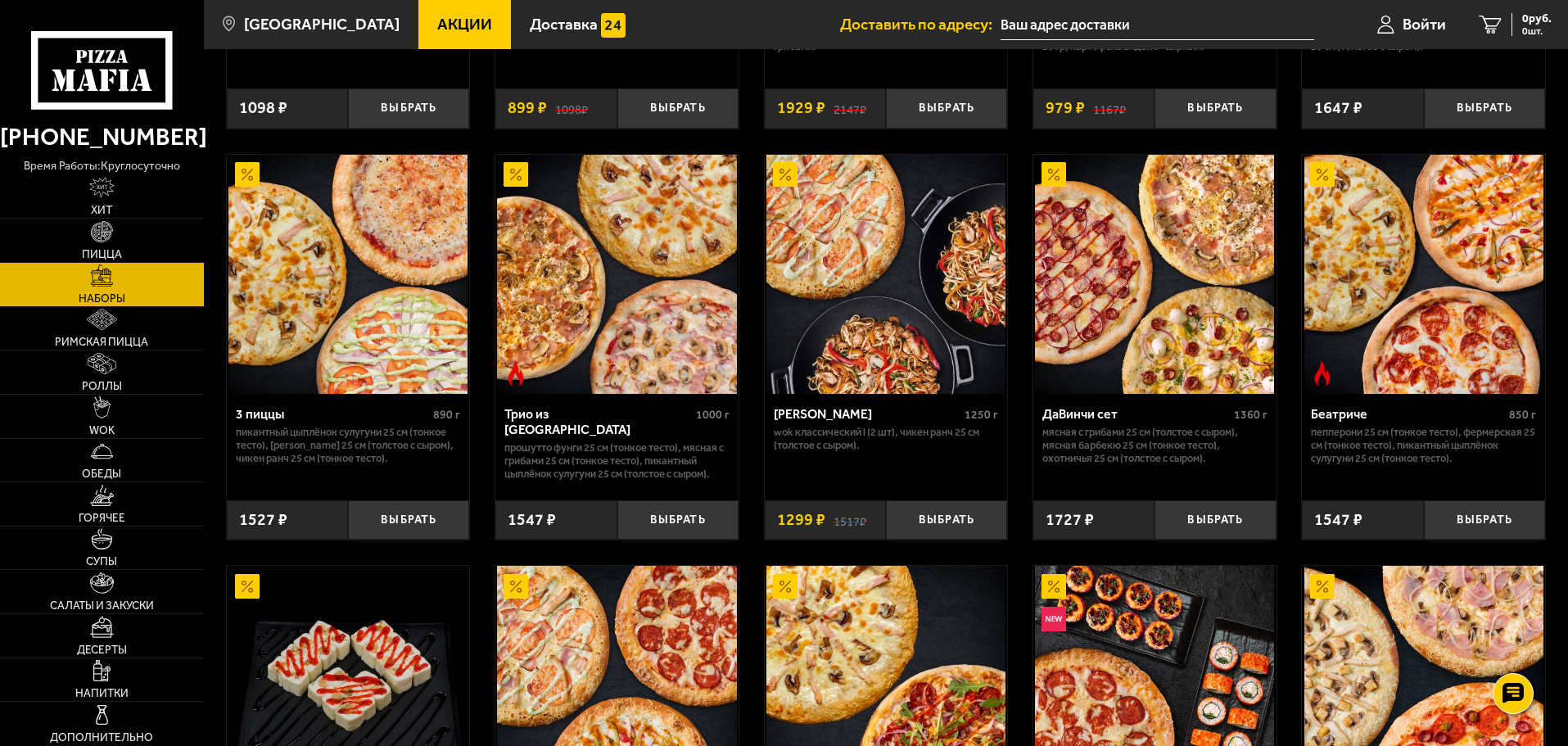
scroll to position [409, 0]
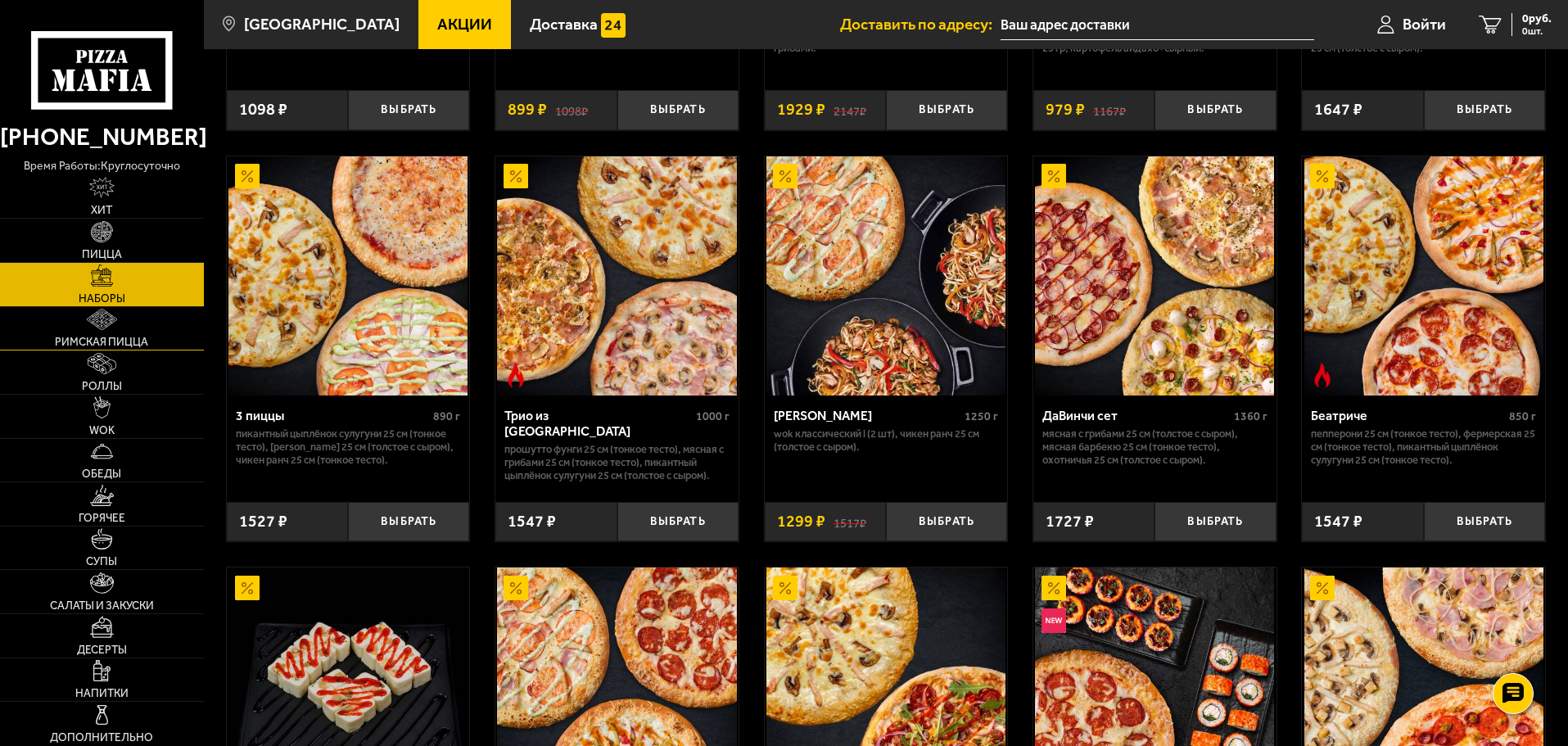
click at [127, 331] on link "Римская пицца" at bounding box center [102, 328] width 204 height 43
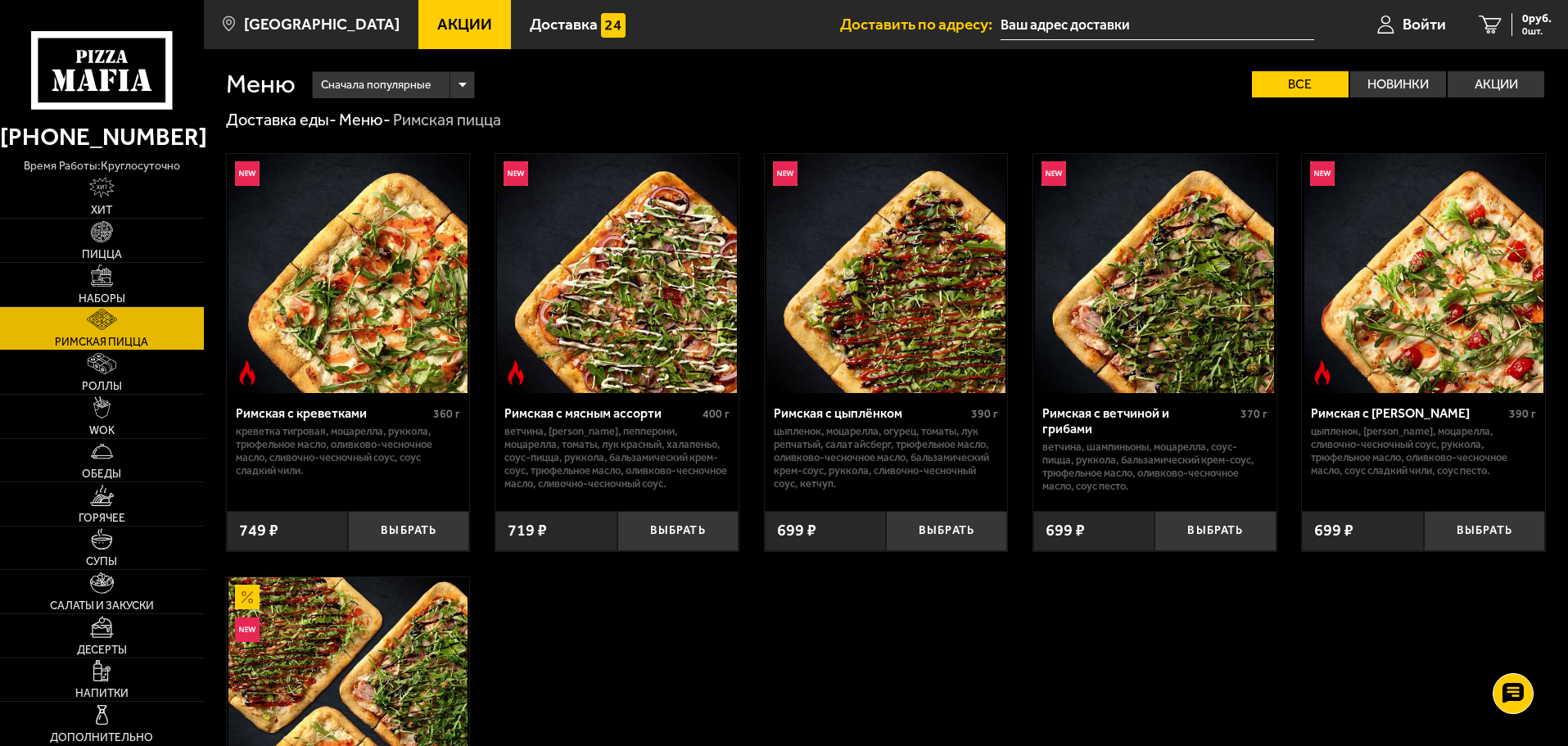
click at [594, 315] on img at bounding box center [617, 273] width 239 height 239
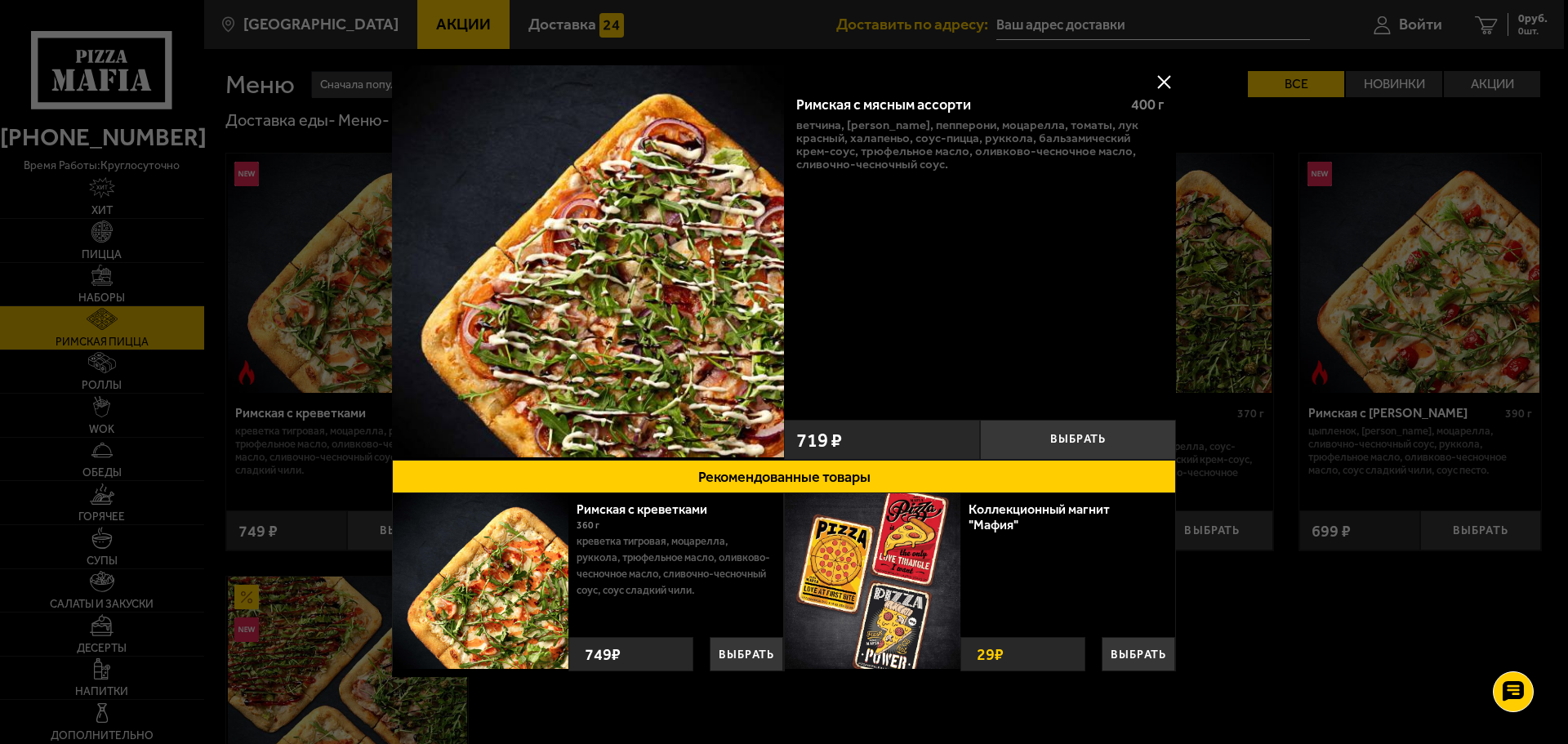
click at [1328, 628] on div at bounding box center [784, 372] width 1568 height 744
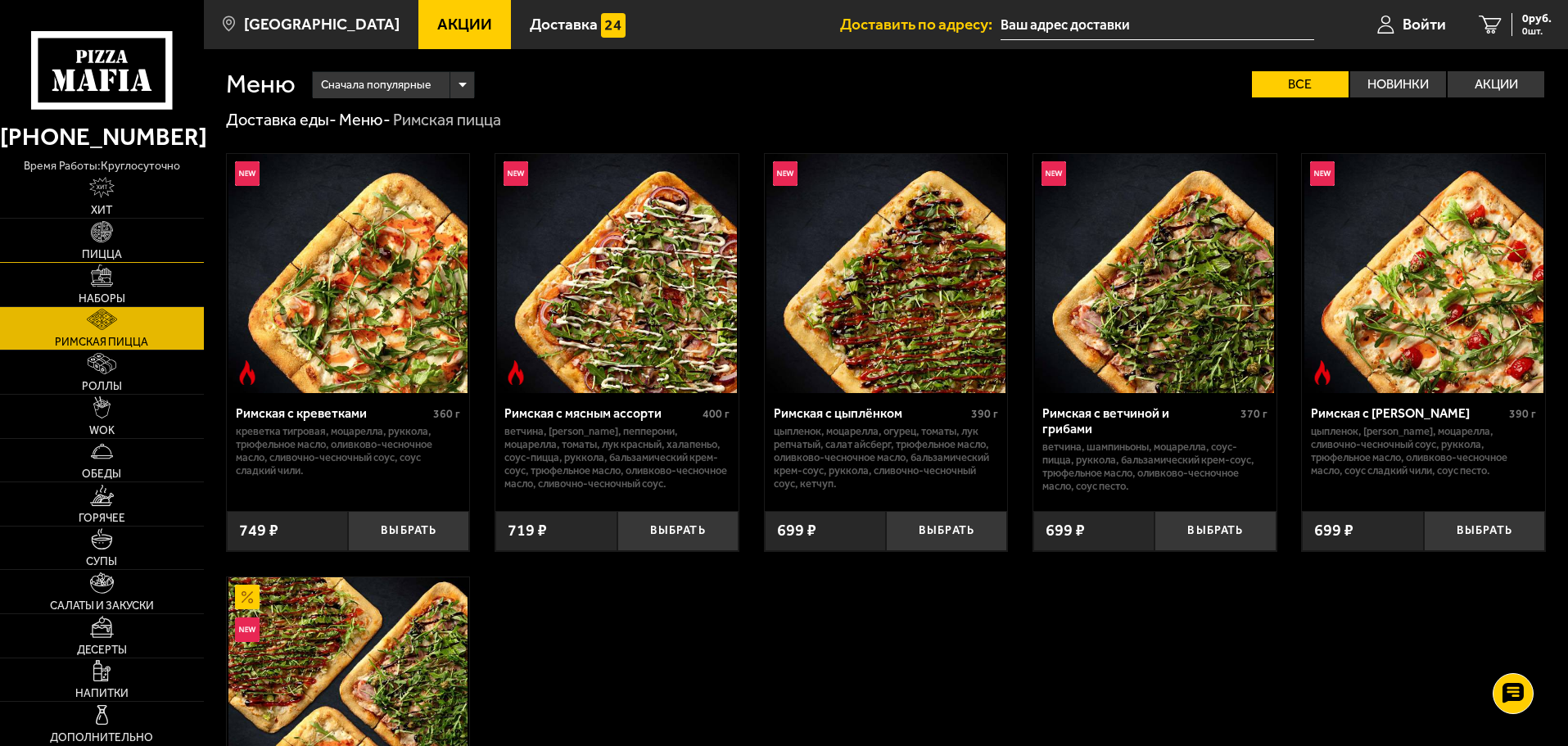
click at [126, 235] on link "Пицца" at bounding box center [102, 240] width 204 height 43
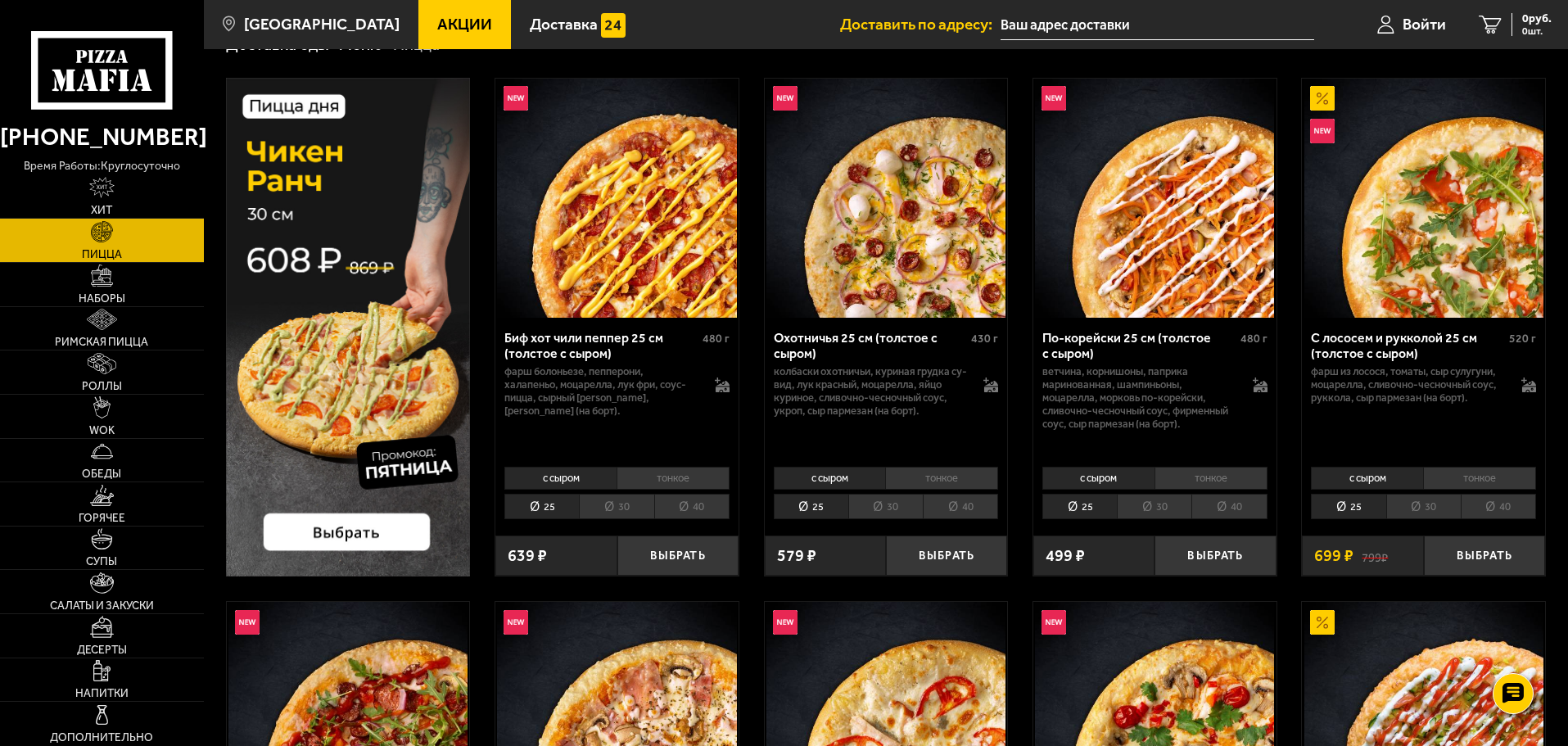
scroll to position [82, 0]
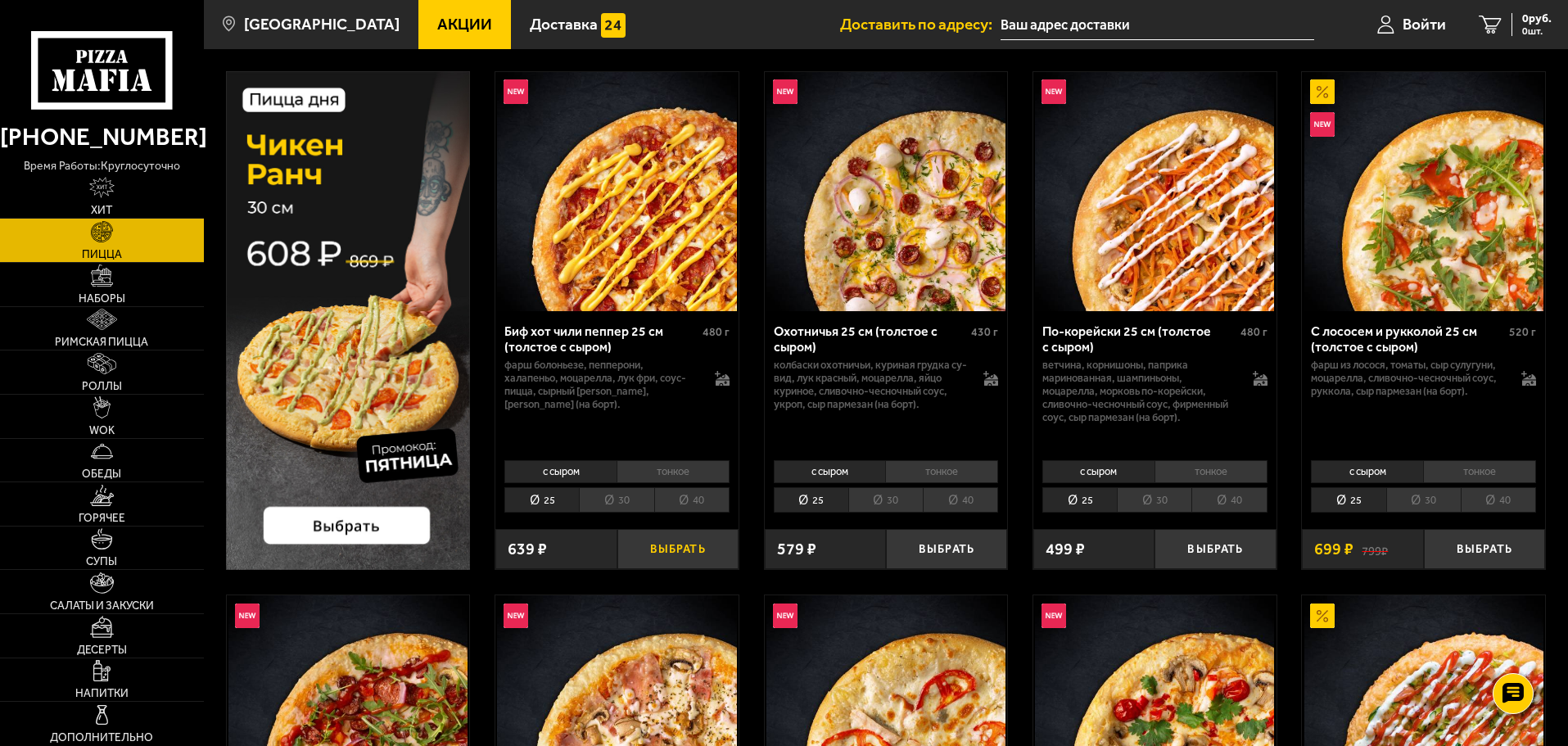
click at [650, 544] on button "Выбрать" at bounding box center [679, 549] width 121 height 40
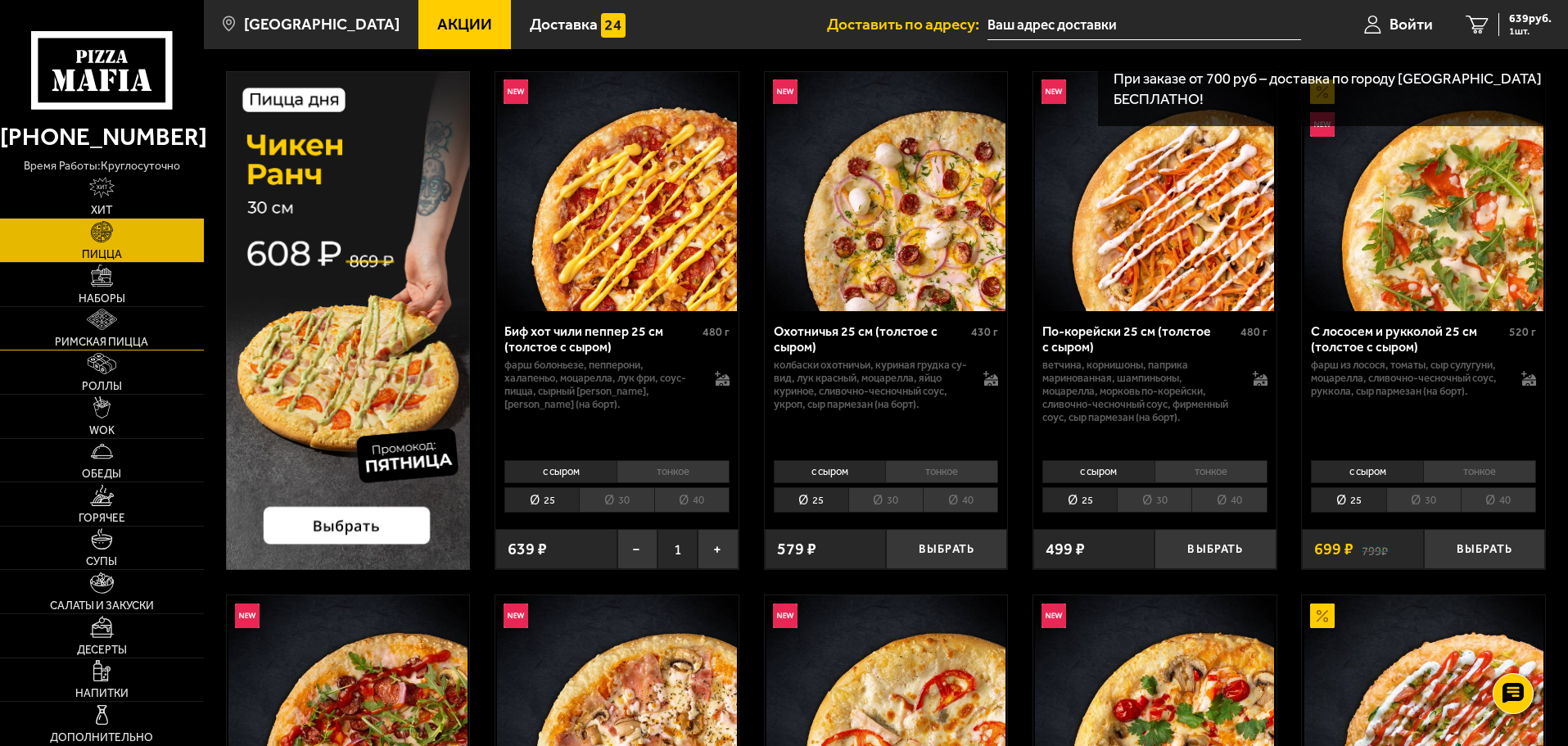
click at [142, 336] on link "Римская пицца" at bounding box center [102, 328] width 204 height 43
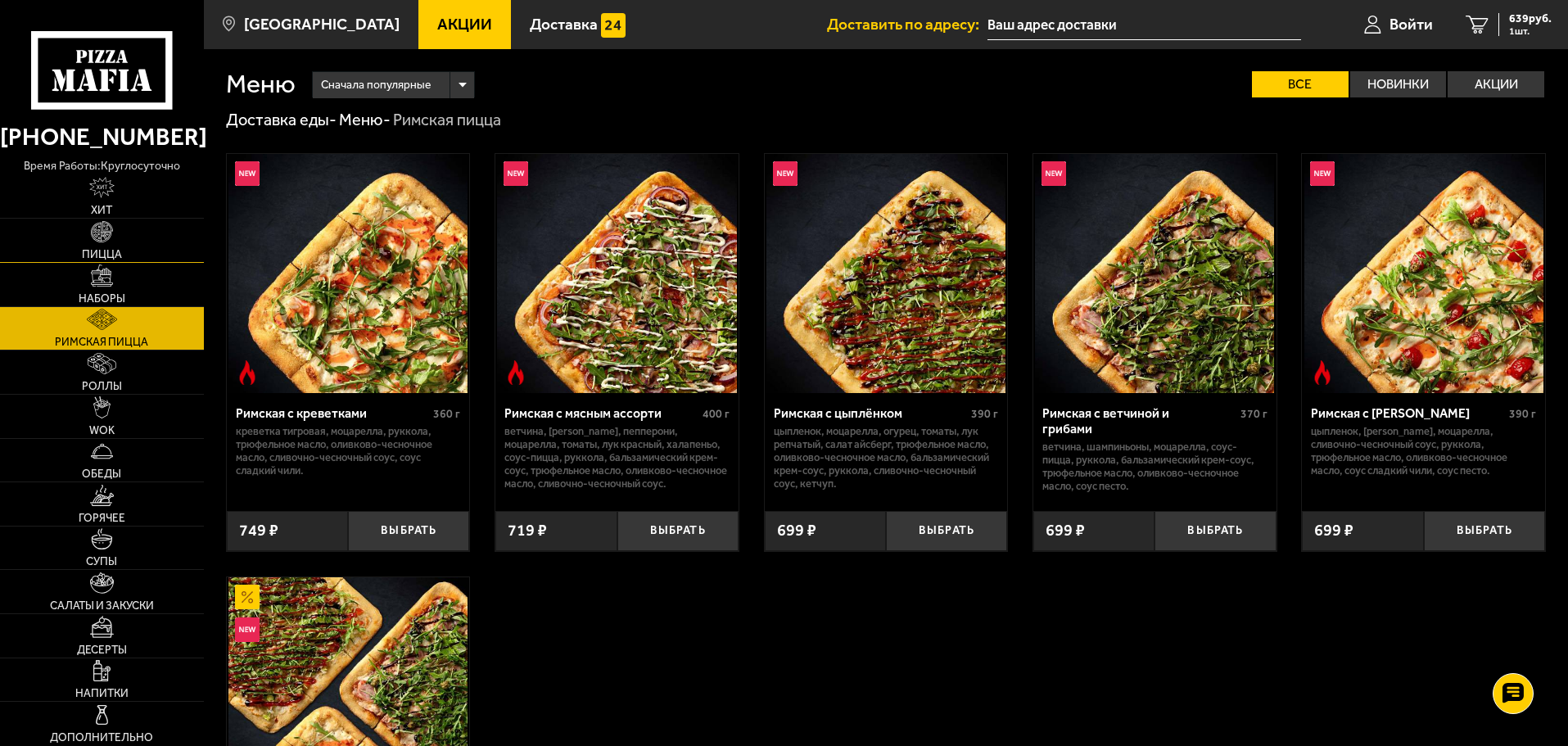
click at [137, 250] on link "Пицца" at bounding box center [102, 240] width 204 height 43
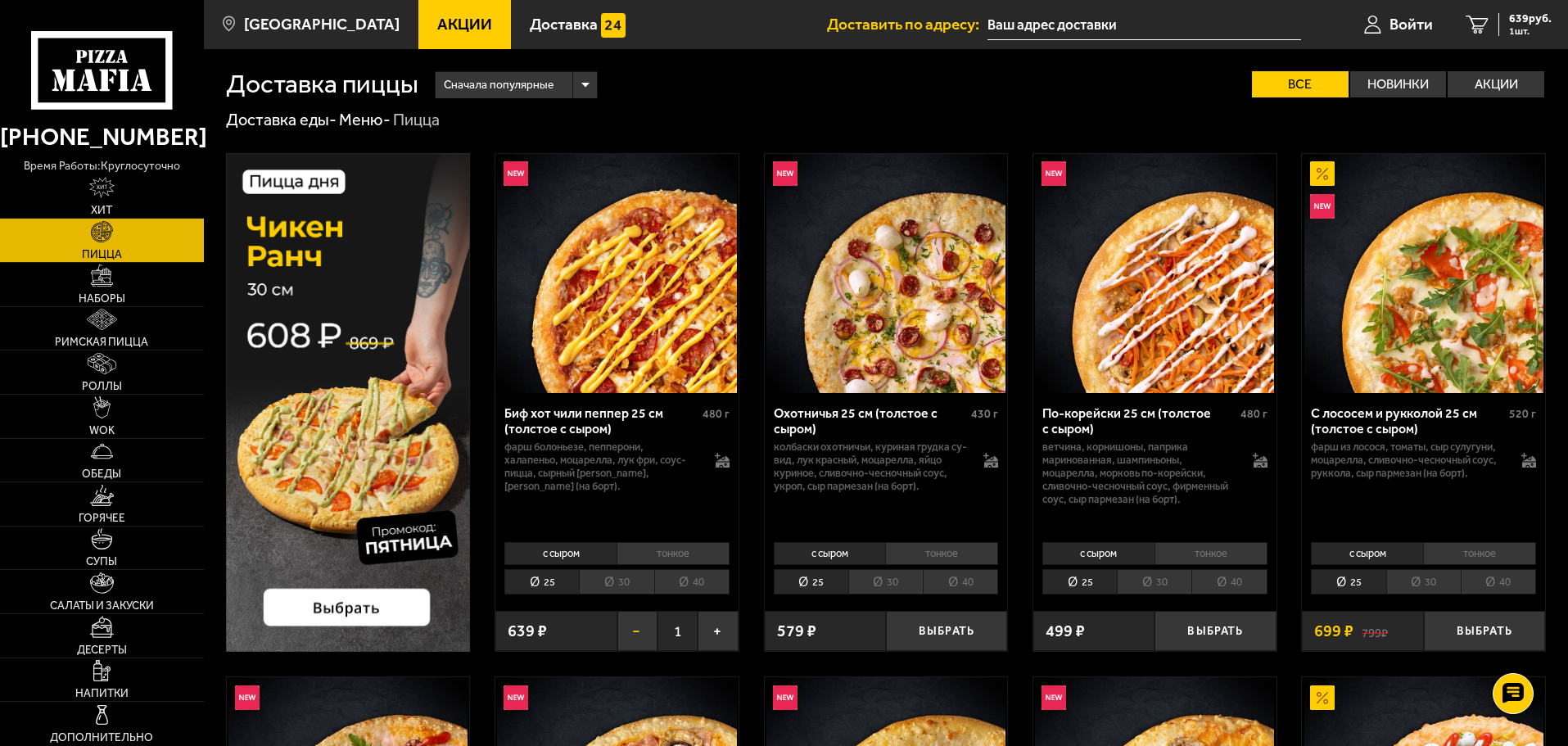
click at [636, 630] on button "−" at bounding box center [638, 631] width 40 height 40
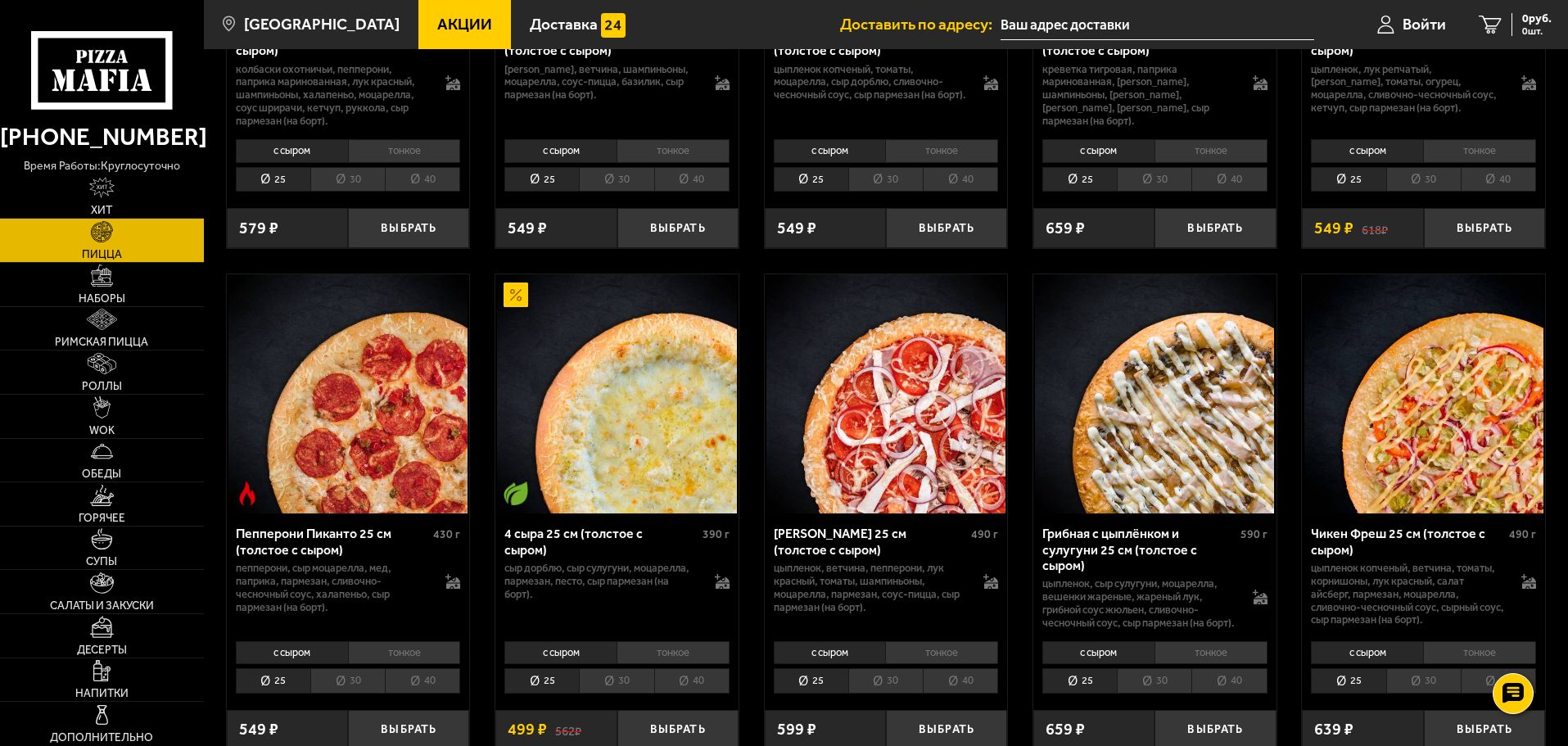
scroll to position [1064, 0]
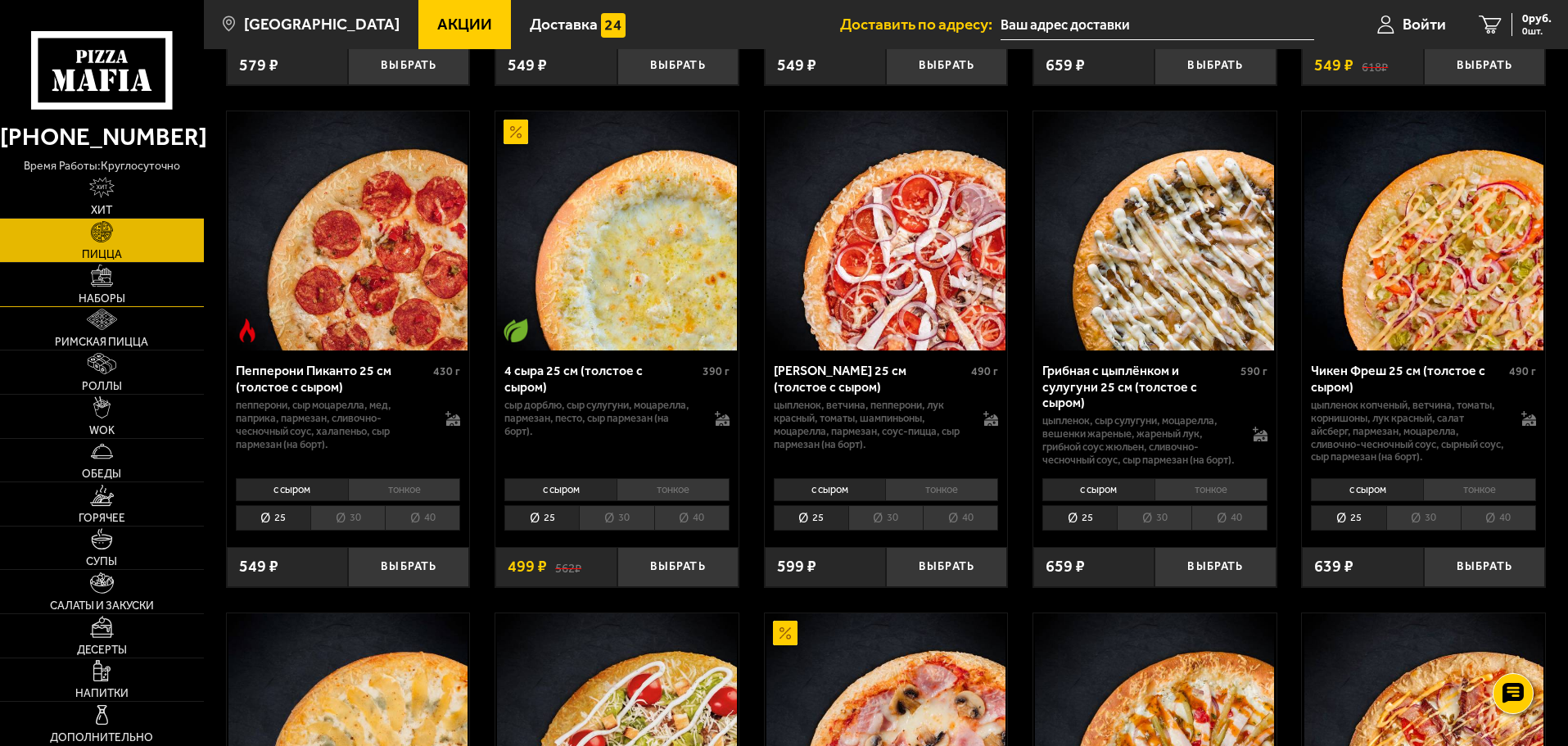
click at [116, 285] on link "Наборы" at bounding box center [102, 284] width 204 height 43
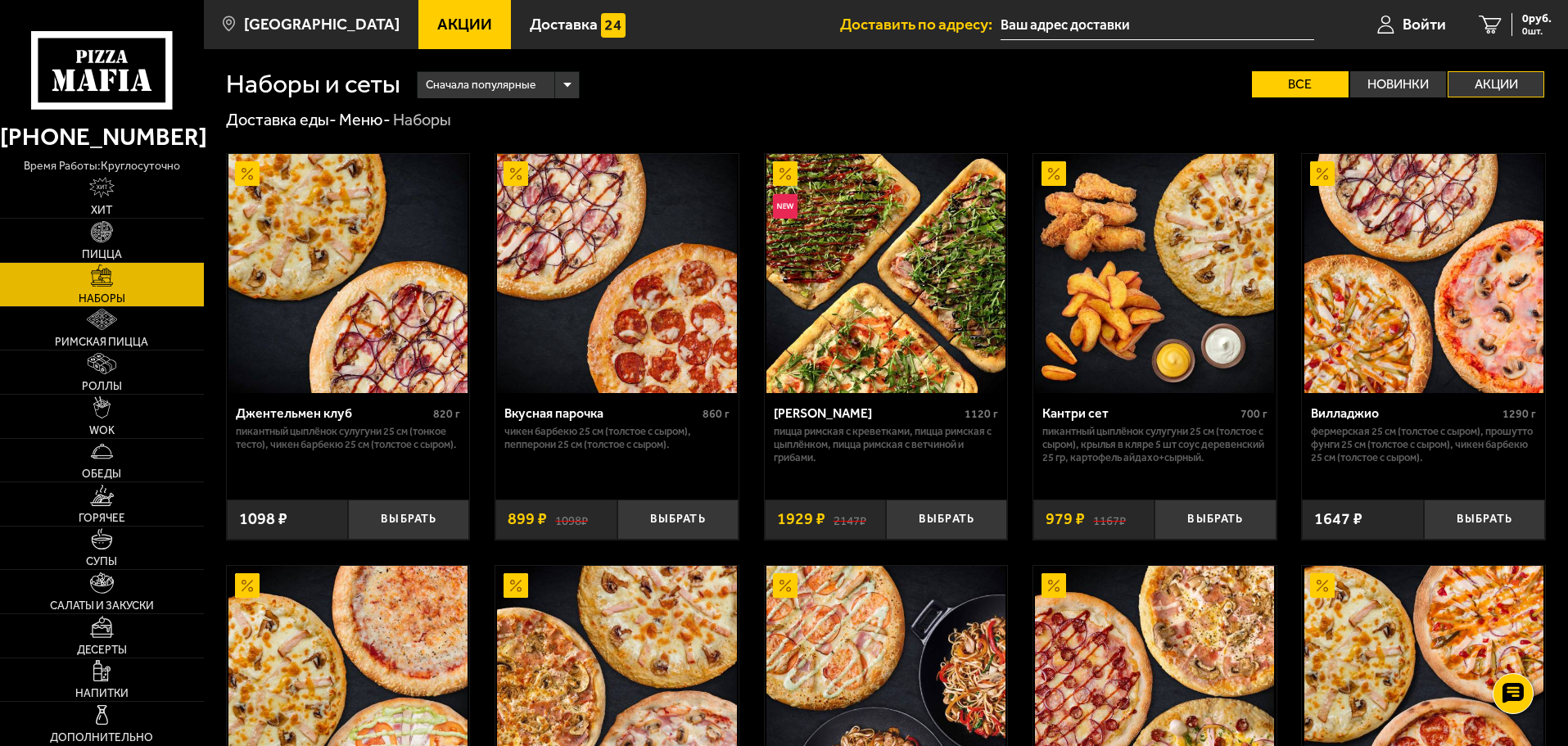
click at [1482, 81] on label "Акции" at bounding box center [1496, 84] width 97 height 26
click at [0, 0] on input "Акции" at bounding box center [0, 0] width 0 height 0
click at [109, 210] on span "Хит" at bounding box center [101, 210] width 21 height 11
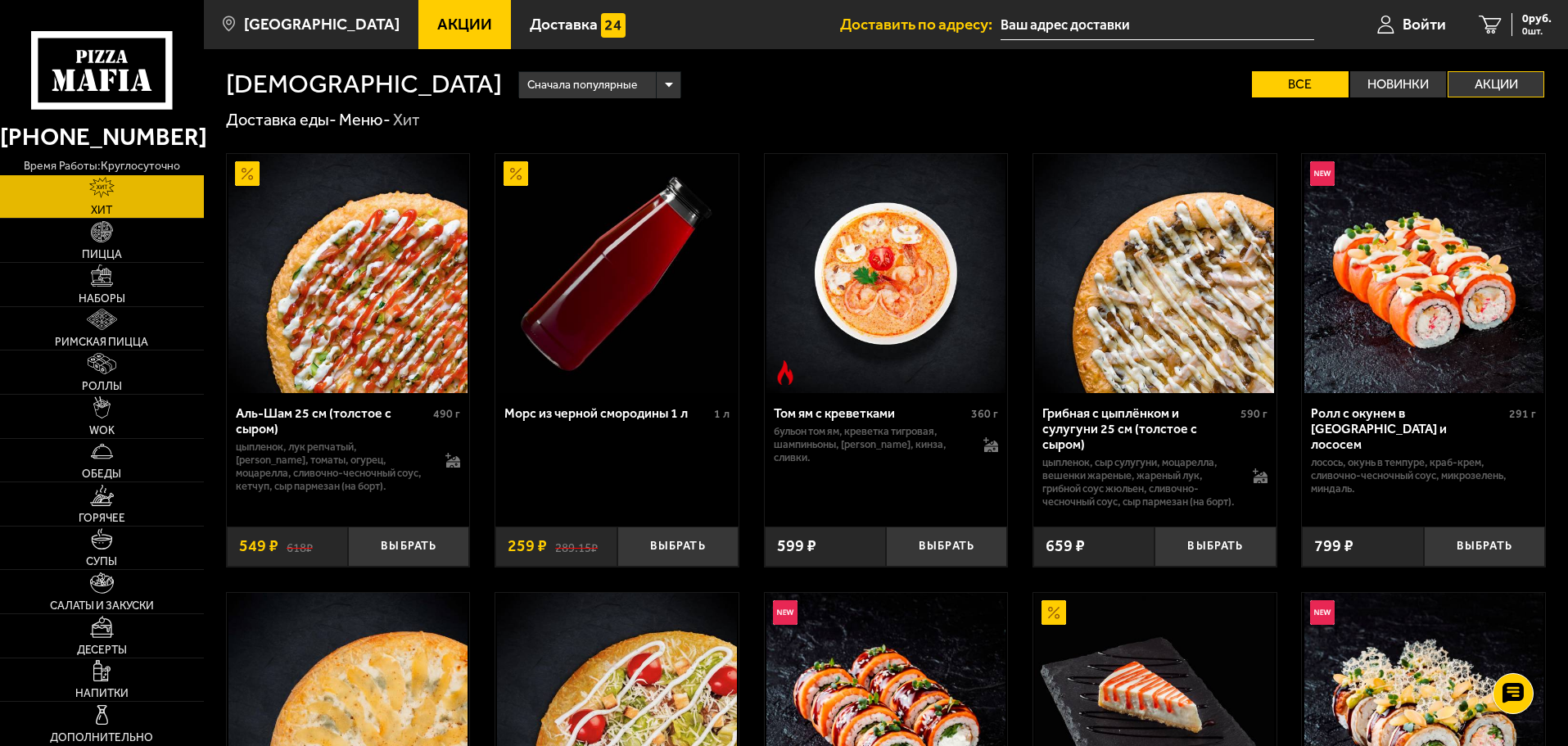
click at [1481, 82] on label "Акции" at bounding box center [1496, 84] width 97 height 26
click at [0, 0] on input "Акции" at bounding box center [0, 0] width 0 height 0
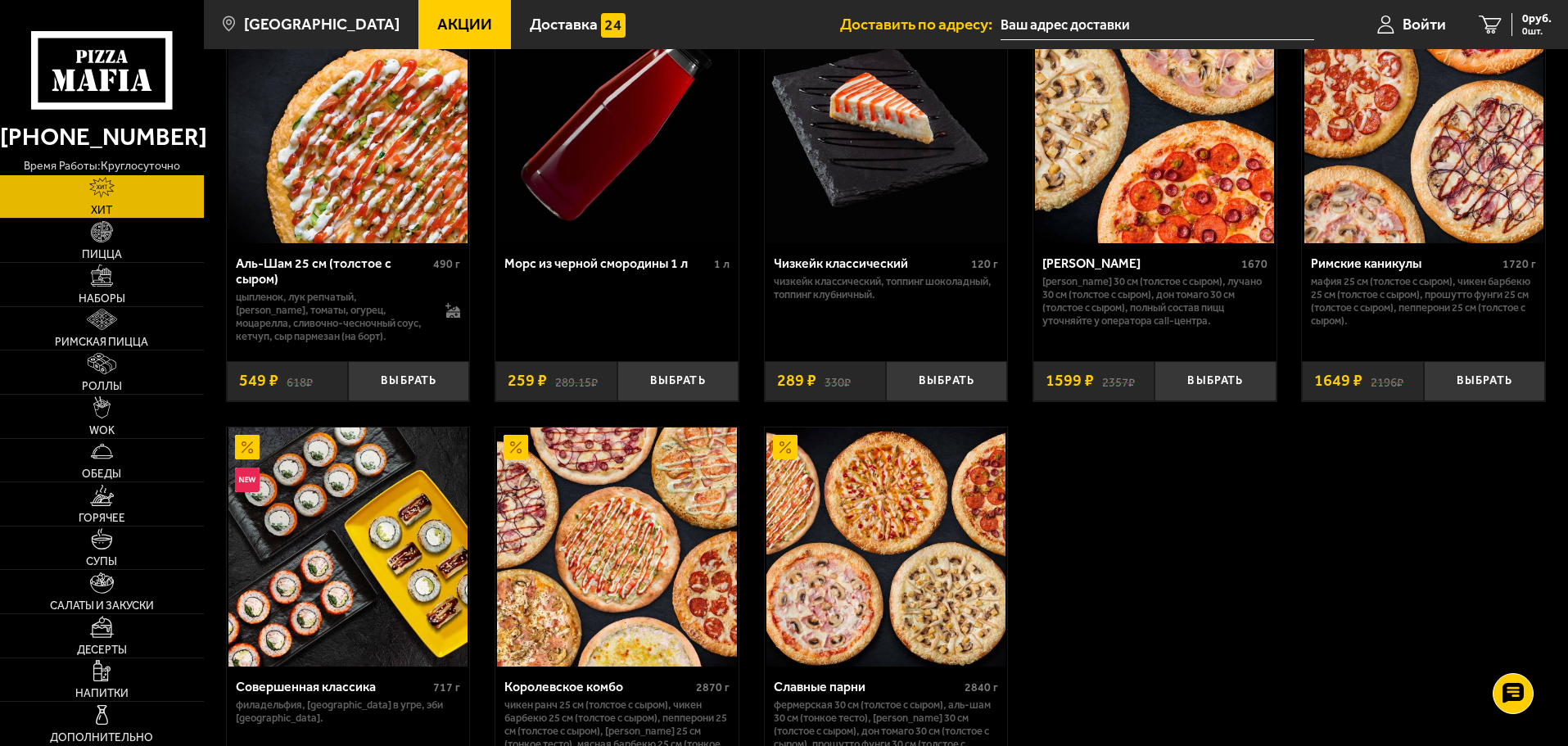
scroll to position [73, 0]
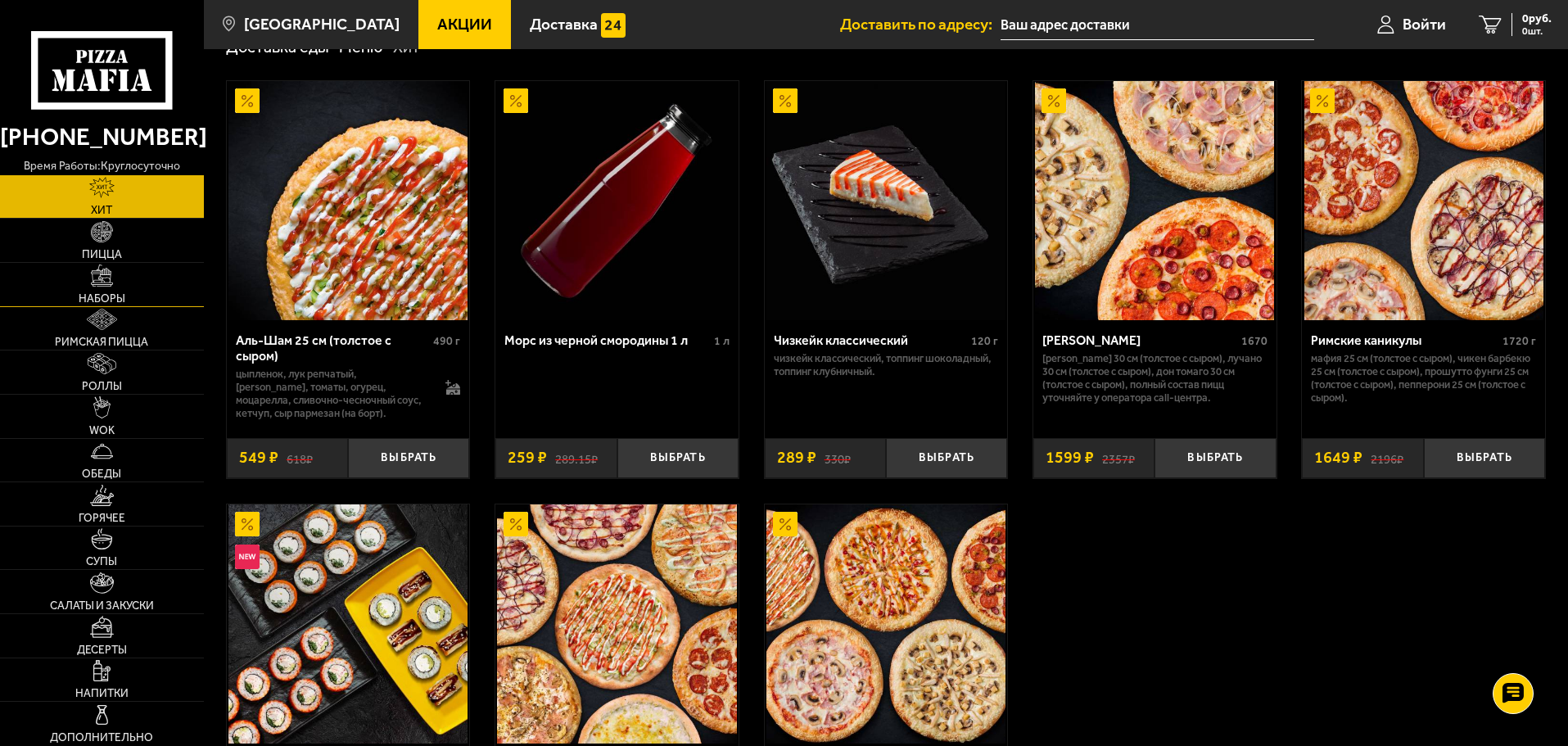
click at [100, 272] on img at bounding box center [101, 275] width 21 height 21
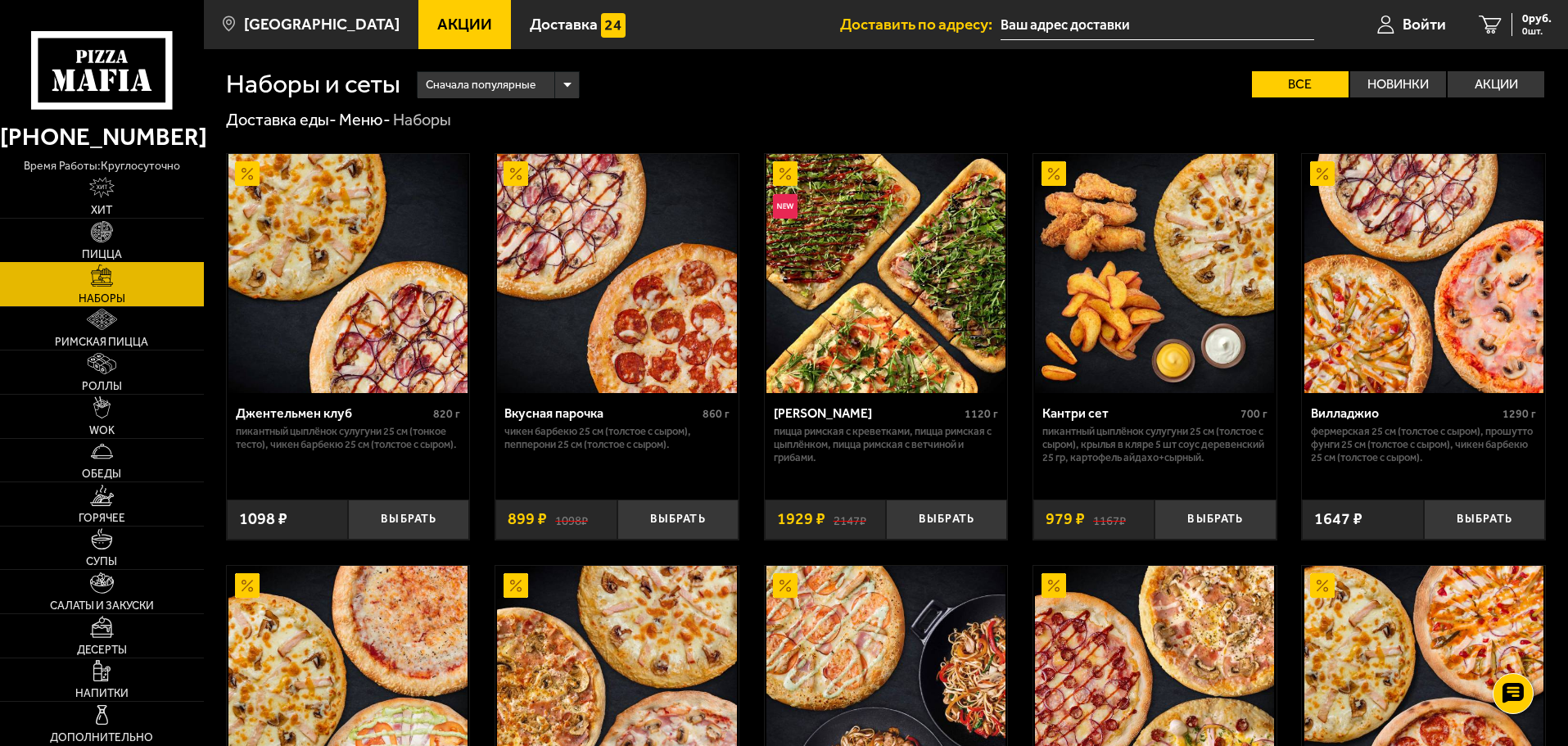
click at [100, 251] on span "Пицца" at bounding box center [102, 254] width 40 height 11
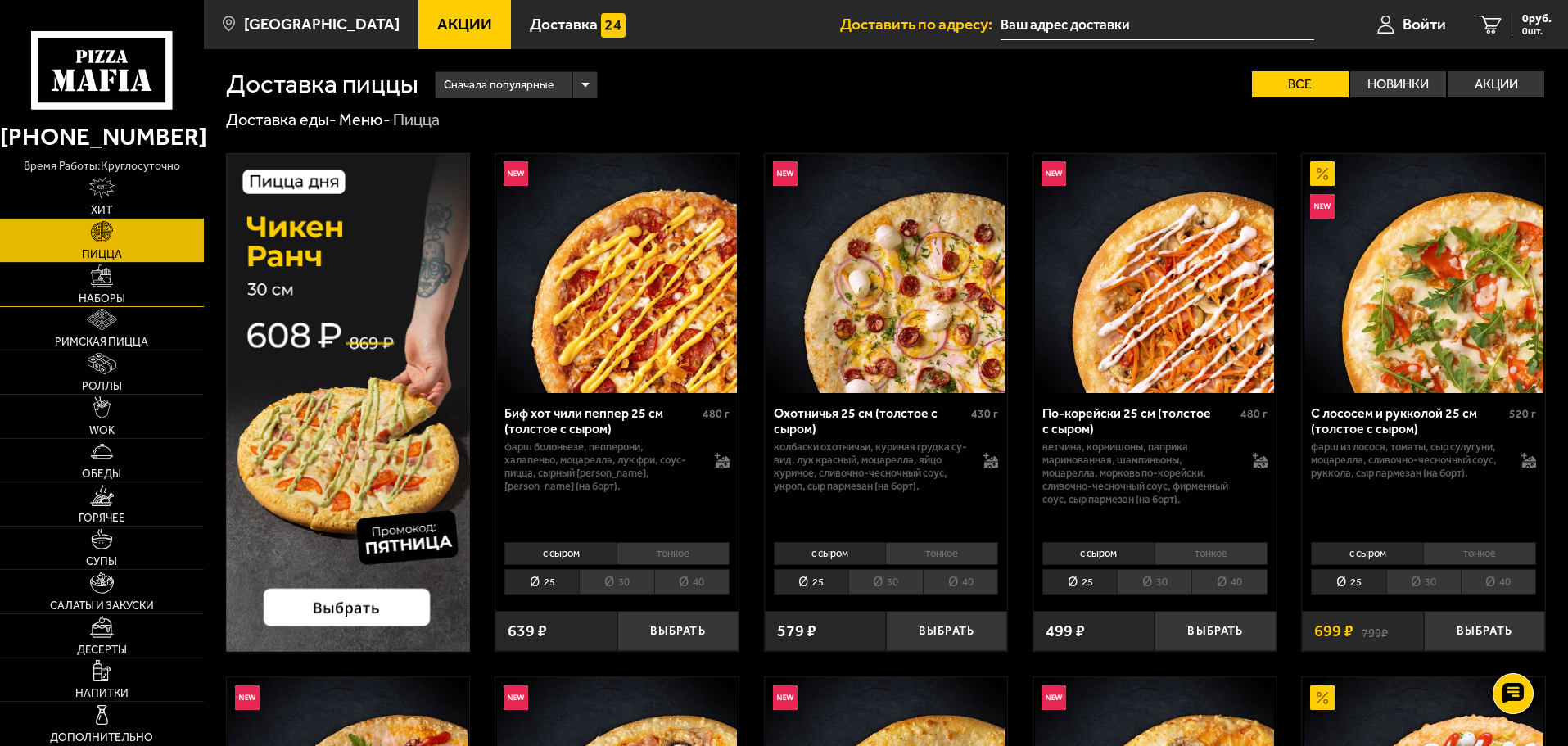
click at [89, 301] on span "Наборы" at bounding box center [101, 299] width 47 height 11
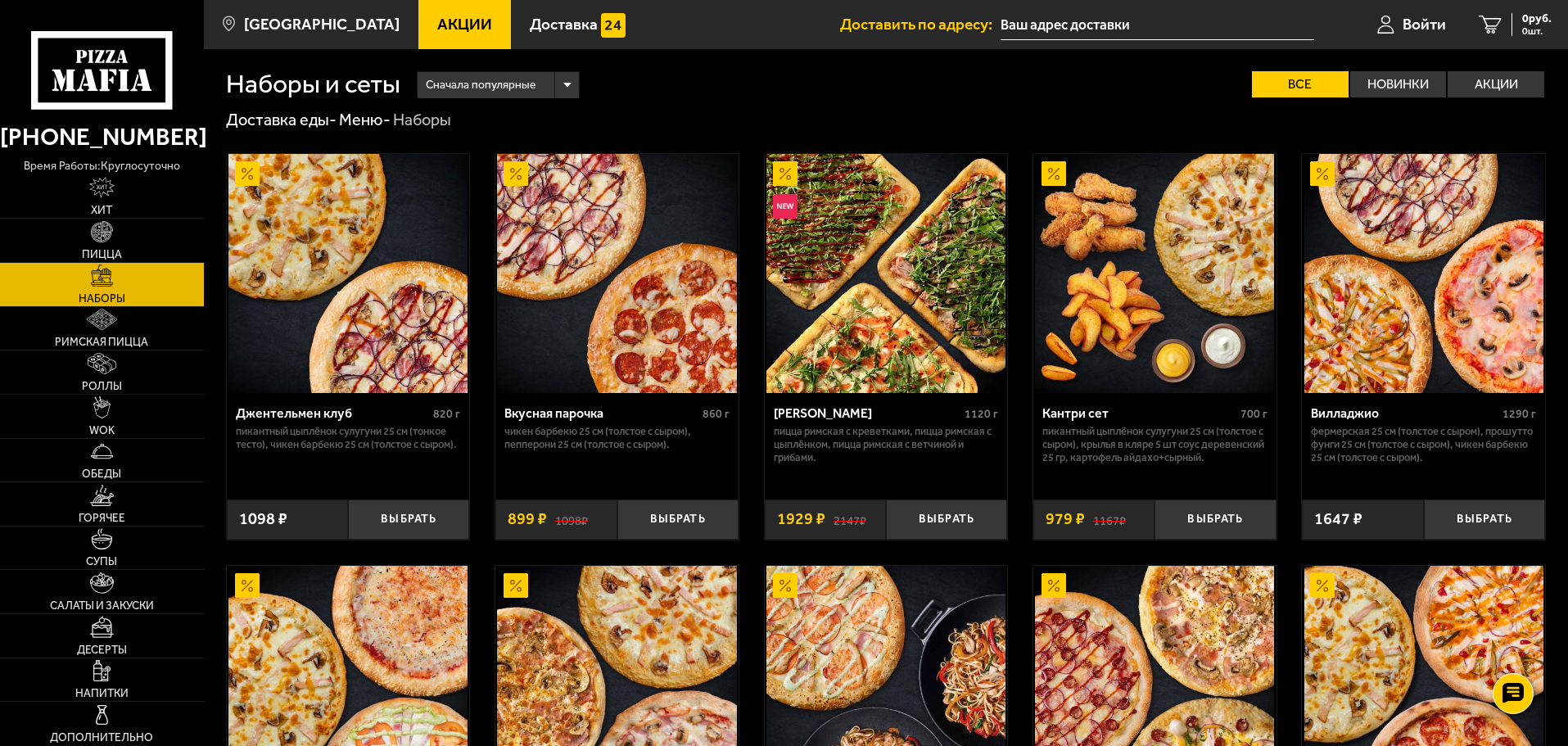
click at [926, 334] on img at bounding box center [886, 273] width 239 height 239
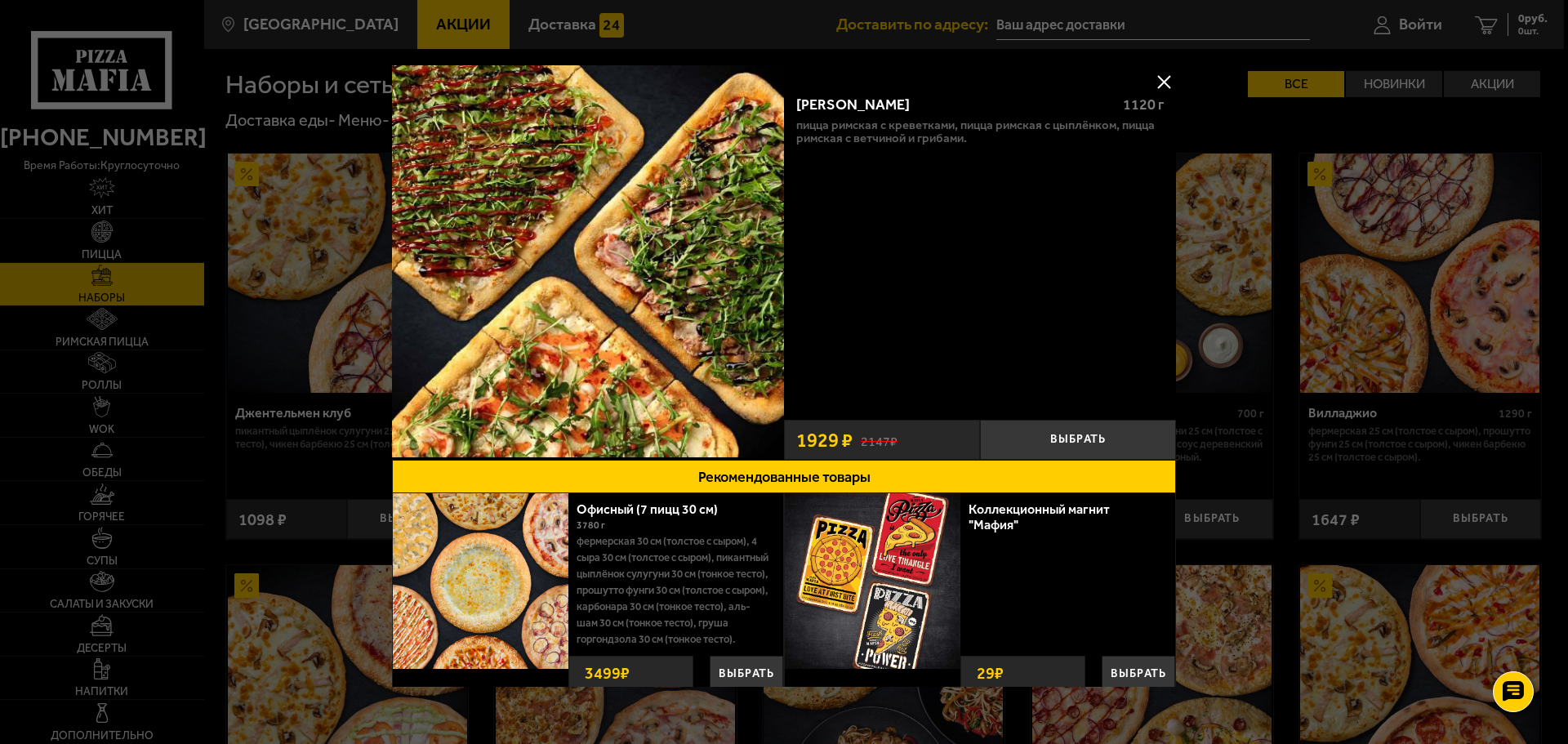
click at [1489, 103] on div at bounding box center [784, 372] width 1568 height 744
